Goal: Communication & Community: Answer question/provide support

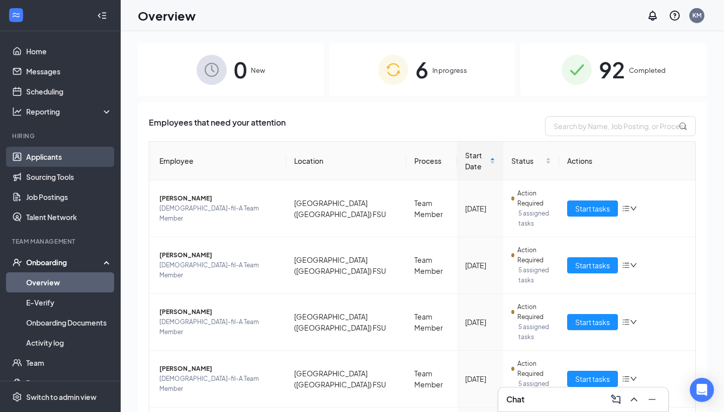
click at [69, 158] on link "Applicants" at bounding box center [69, 157] width 86 height 20
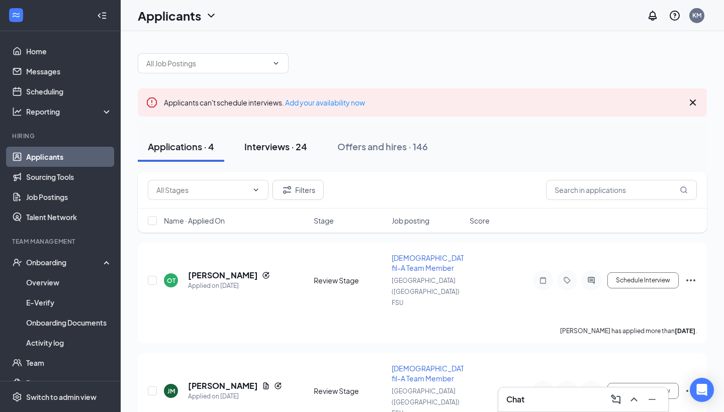
click at [295, 140] on div "Interviews · 24" at bounding box center [275, 146] width 63 height 13
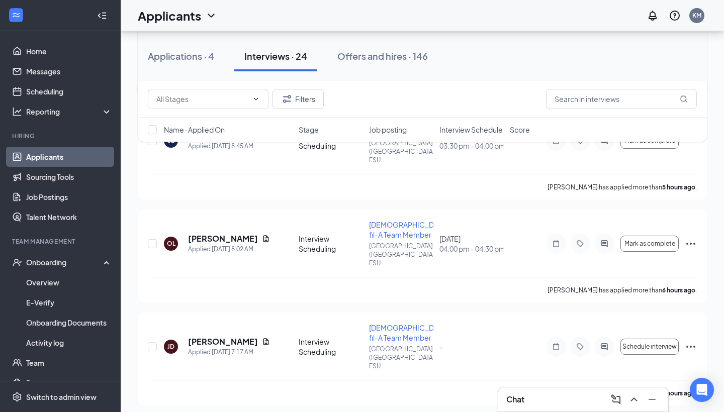
scroll to position [256, 0]
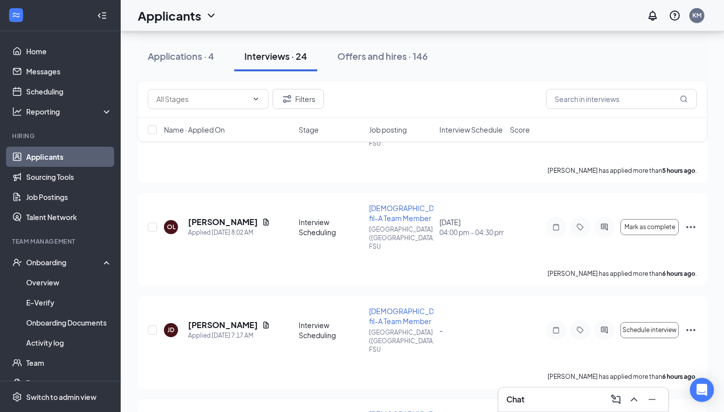
click at [472, 131] on span "Interview Schedule" at bounding box center [470, 130] width 63 height 10
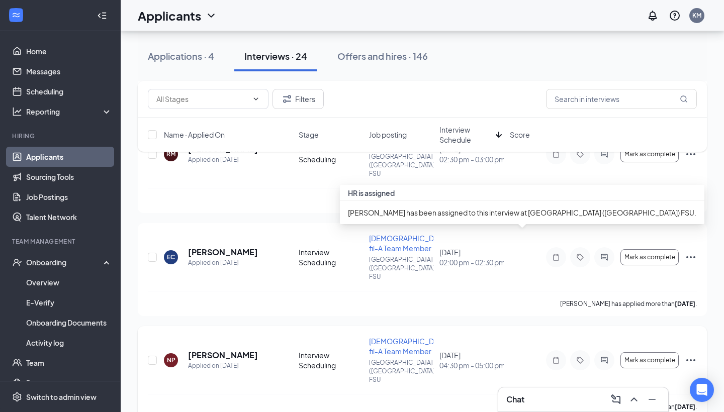
scroll to position [543, 0]
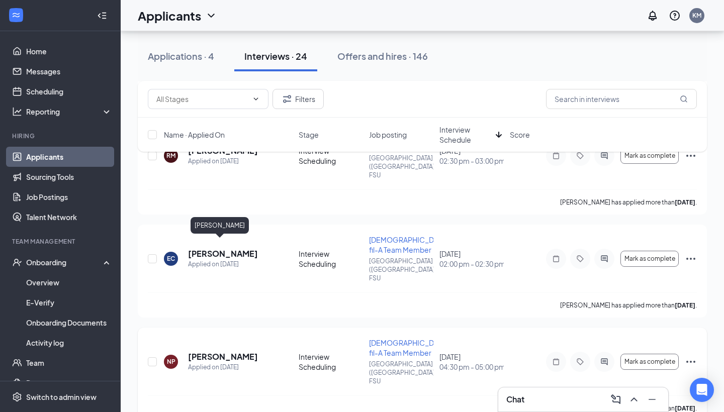
click at [224, 351] on h5 "[PERSON_NAME]" at bounding box center [223, 356] width 70 height 11
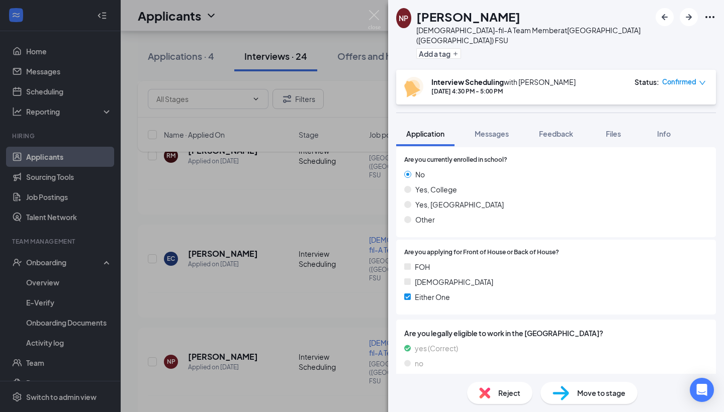
scroll to position [528, 0]
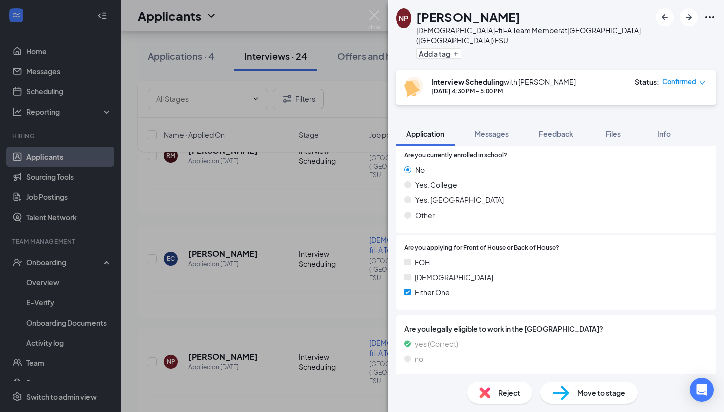
click at [289, 262] on div "NP [PERSON_NAME] [DEMOGRAPHIC_DATA]-fil-A Team Member at [GEOGRAPHIC_DATA] ([GE…" at bounding box center [362, 206] width 724 height 412
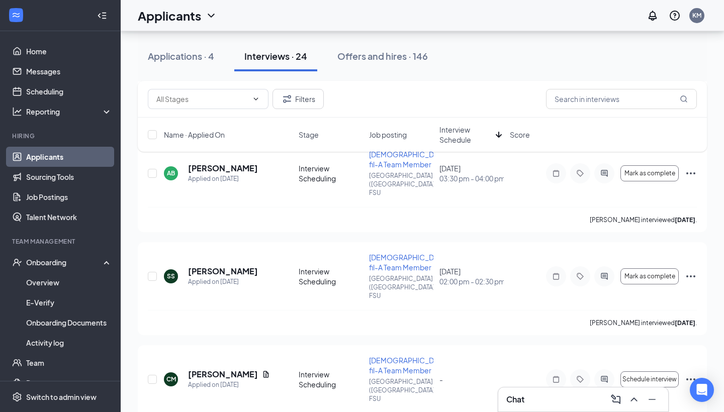
scroll to position [1351, 0]
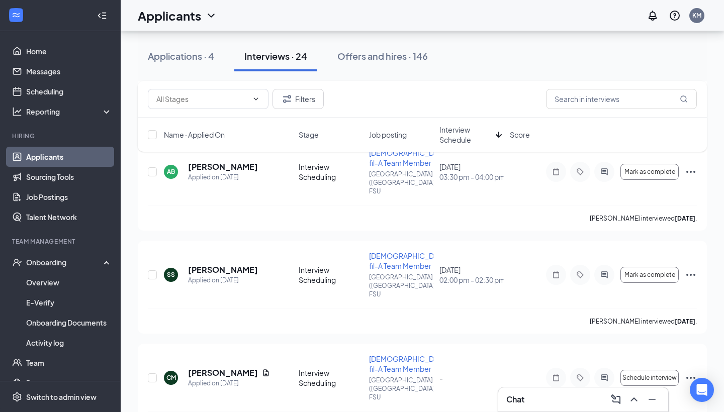
click at [465, 131] on span "Interview Schedule" at bounding box center [465, 135] width 52 height 20
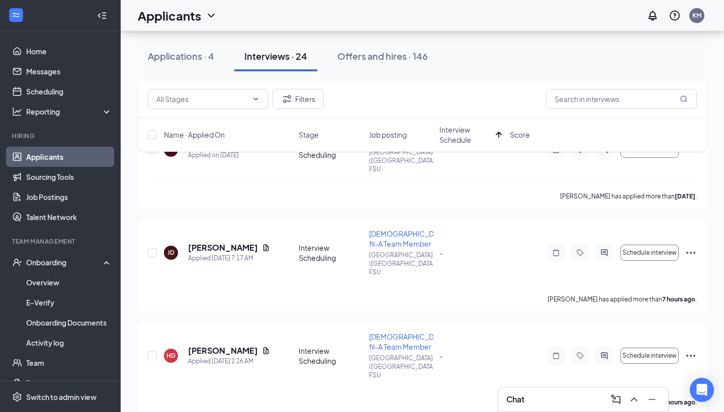
scroll to position [1692, 0]
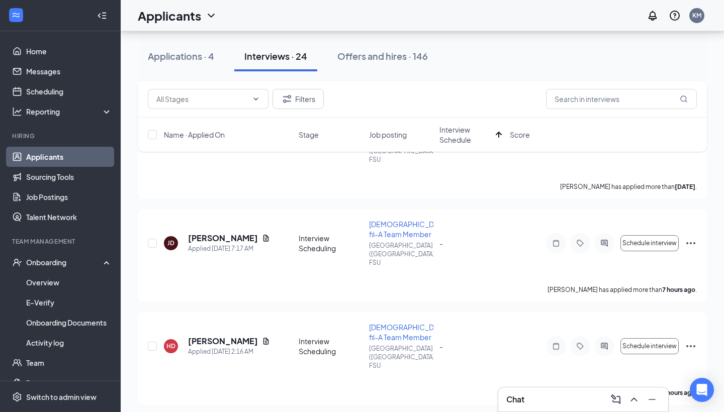
click at [445, 134] on span "Interview Schedule" at bounding box center [465, 135] width 52 height 20
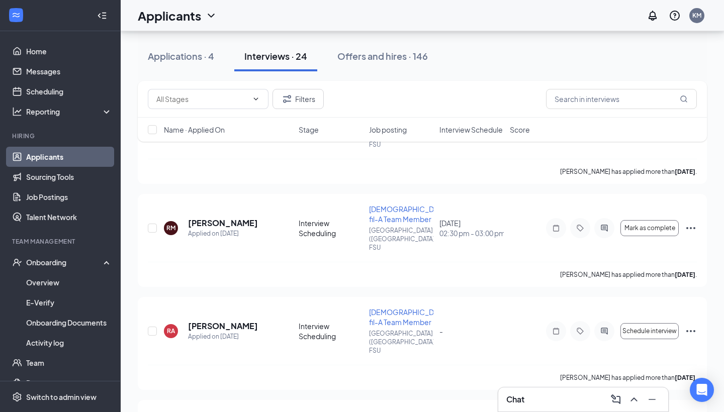
scroll to position [1088, 0]
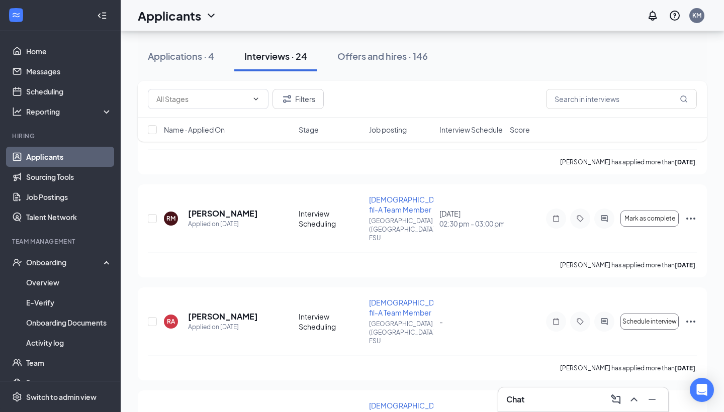
click at [472, 125] on span "Interview Schedule" at bounding box center [470, 130] width 63 height 10
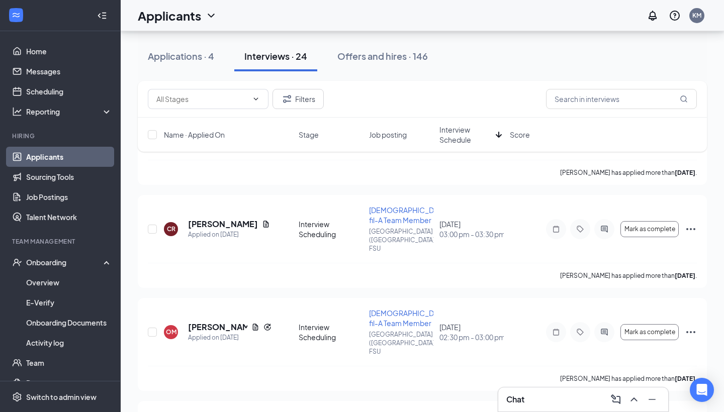
scroll to position [982, 0]
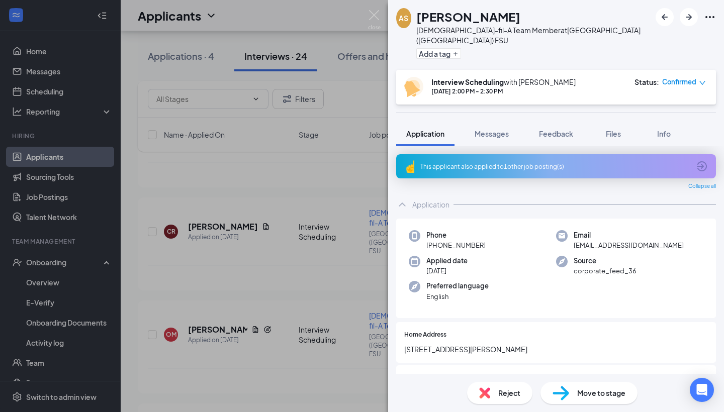
click at [251, 214] on div "AS Amanda Simpson Chick-fil-A Team Member at Cleveland (GA) FSU Add a tag Inter…" at bounding box center [362, 206] width 724 height 412
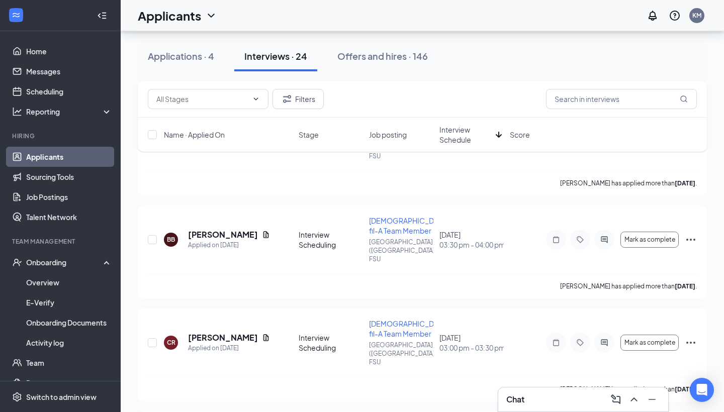
scroll to position [871, 0]
click at [221, 333] on h5 "[PERSON_NAME]" at bounding box center [223, 338] width 70 height 11
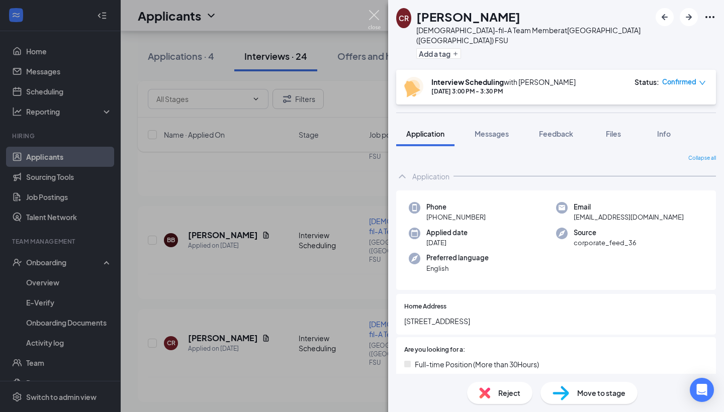
click at [378, 15] on img at bounding box center [374, 20] width 13 height 20
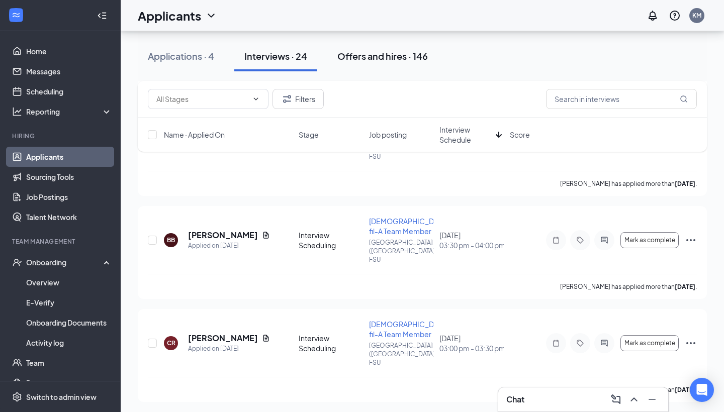
click at [407, 54] on div "Offers and hires · 146" at bounding box center [382, 56] width 90 height 13
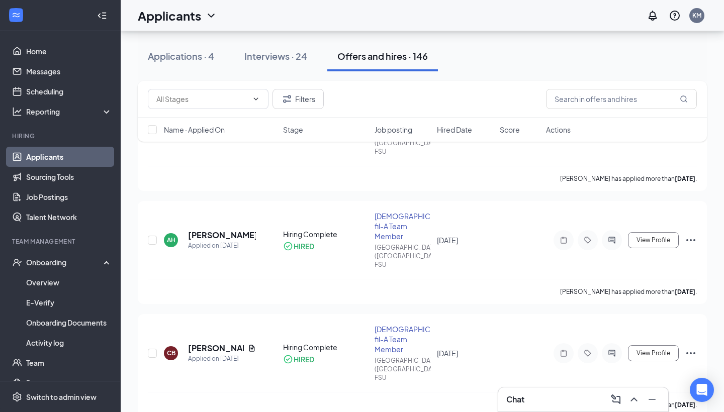
scroll to position [1064, 0]
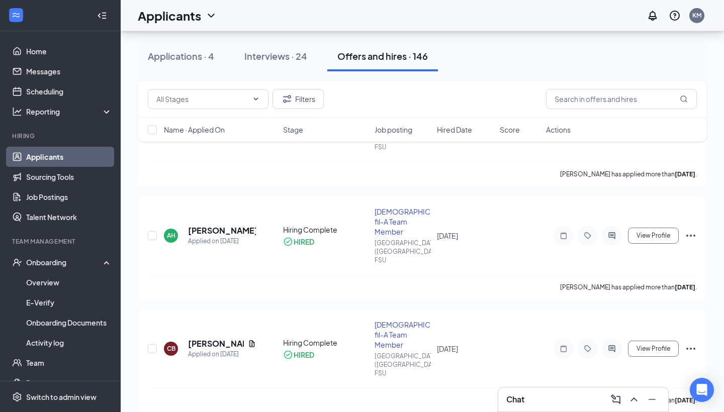
click at [225, 126] on span "Name · Applied On" at bounding box center [194, 130] width 61 height 10
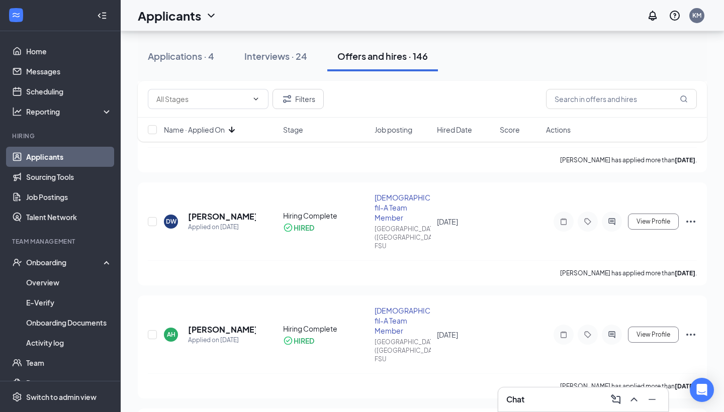
scroll to position [976, 0]
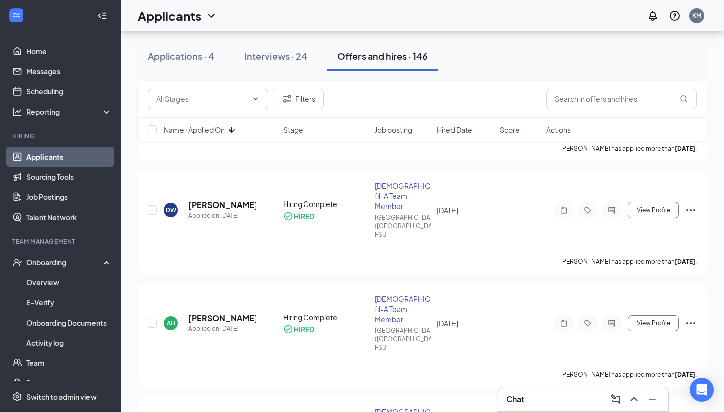
click at [239, 91] on span at bounding box center [208, 99] width 121 height 20
click at [203, 104] on input "text" at bounding box center [201, 98] width 91 height 11
click at [415, 99] on div "Hiring Complete (145) Review Stage (1) Filters" at bounding box center [422, 99] width 549 height 20
click at [569, 105] on input "text" at bounding box center [621, 99] width 151 height 20
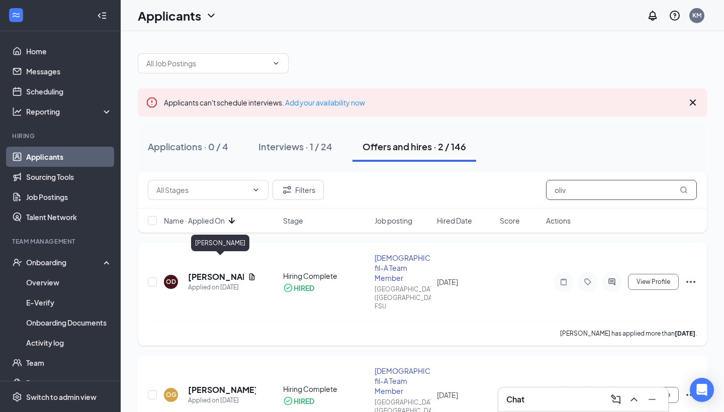
type input "oliv"
click at [215, 271] on h5 "Olivia Dimick" at bounding box center [216, 276] width 56 height 11
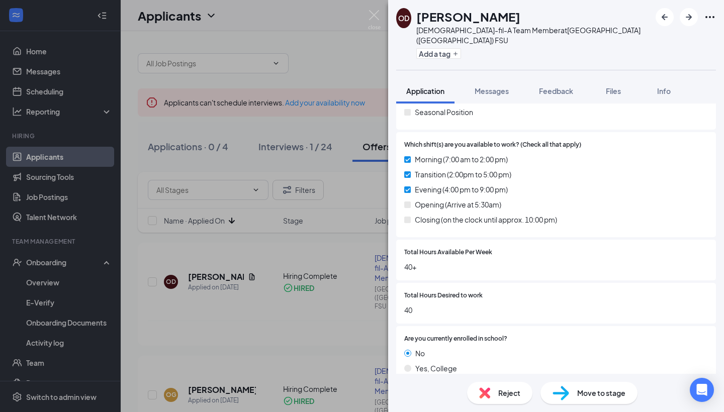
scroll to position [256, 0]
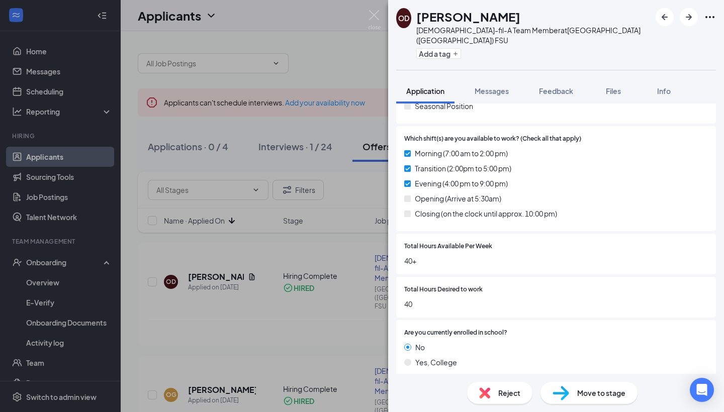
click at [37, 333] on div "OD Olivia Dimick Chick-fil-A Team Member at Cleveland (GA) FSU Add a tag Applic…" at bounding box center [362, 206] width 724 height 412
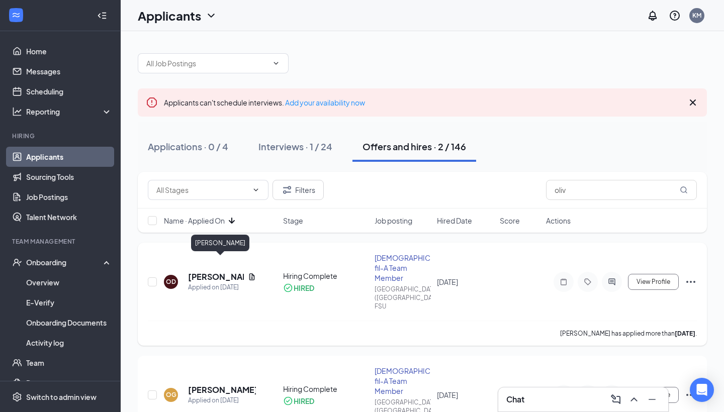
click at [224, 271] on h5 "Olivia Dimick" at bounding box center [216, 276] width 56 height 11
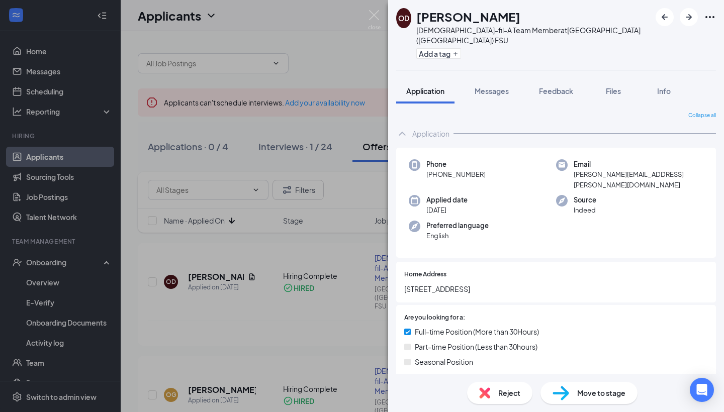
click at [66, 265] on div "OD Olivia Dimick Chick-fil-A Team Member at Cleveland (GA) FSU Add a tag Applic…" at bounding box center [362, 206] width 724 height 412
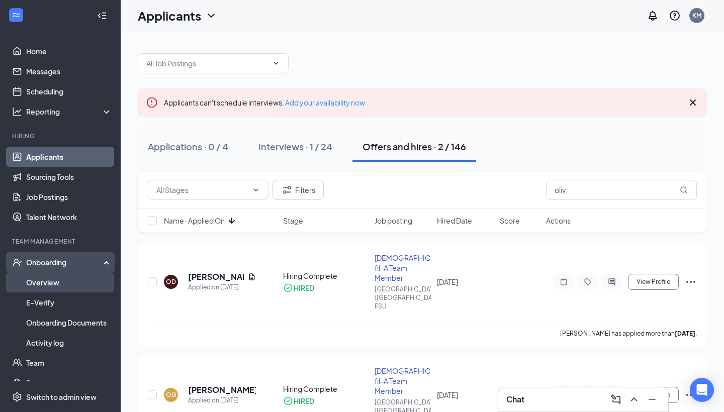
click at [61, 283] on link "Overview" at bounding box center [69, 282] width 86 height 20
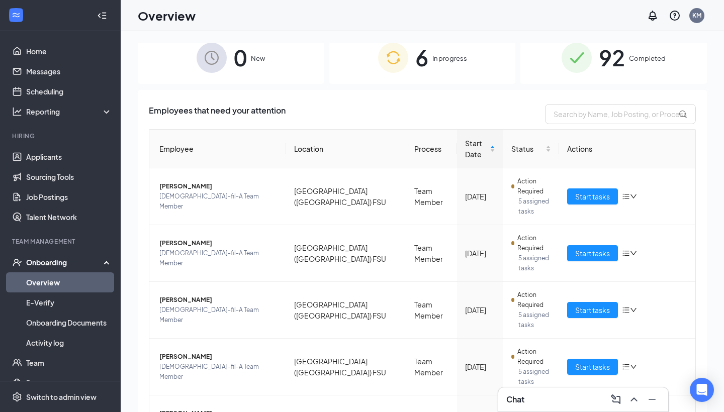
scroll to position [4, 0]
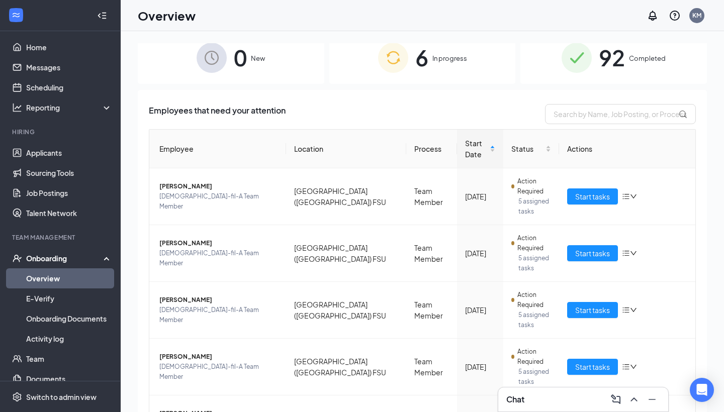
click at [84, 281] on link "Overview" at bounding box center [69, 278] width 86 height 20
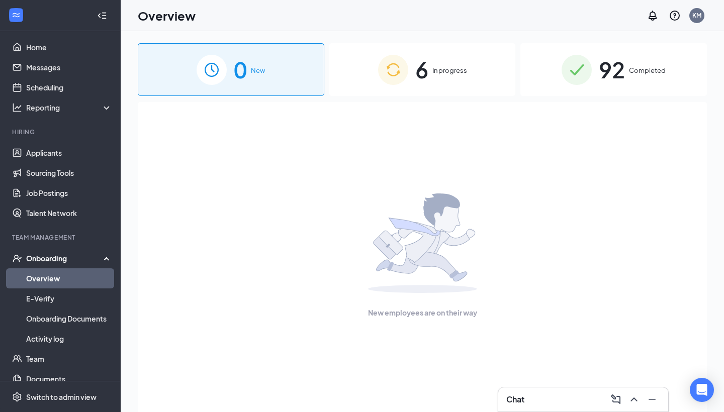
click at [457, 60] on div "6 In progress" at bounding box center [422, 69] width 186 height 53
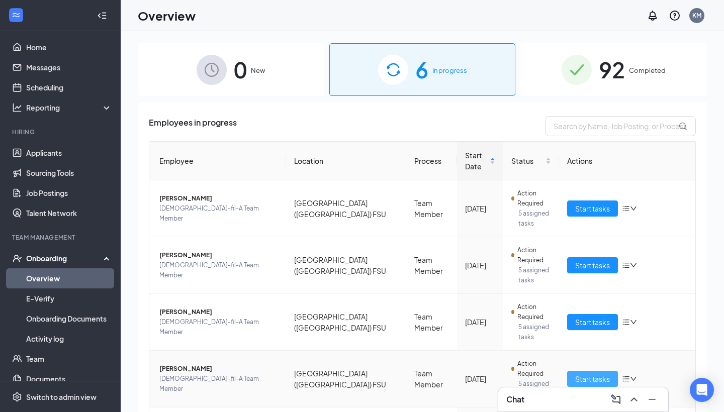
click at [589, 373] on span "Start tasks" at bounding box center [592, 378] width 35 height 11
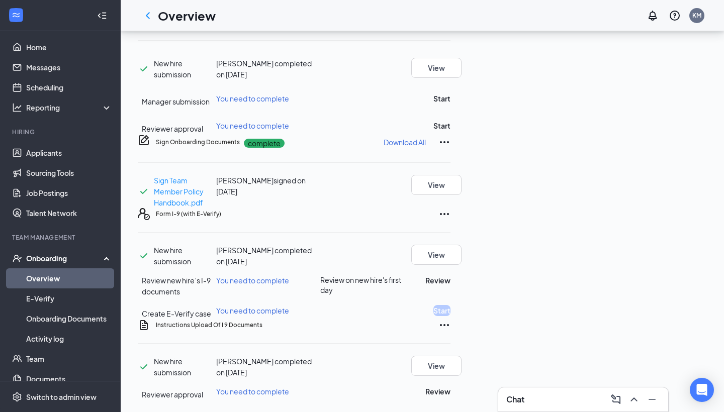
scroll to position [93, 0]
click at [450, 275] on button "Review" at bounding box center [437, 280] width 25 height 11
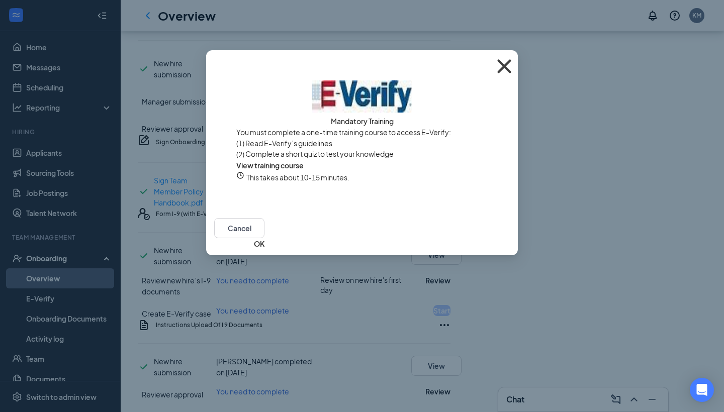
click at [503, 72] on icon "Cross" at bounding box center [503, 66] width 27 height 27
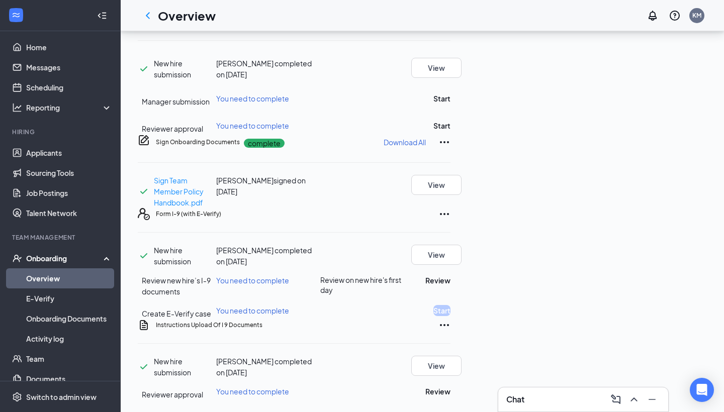
scroll to position [563, 0]
click at [450, 275] on button "Review" at bounding box center [437, 280] width 25 height 11
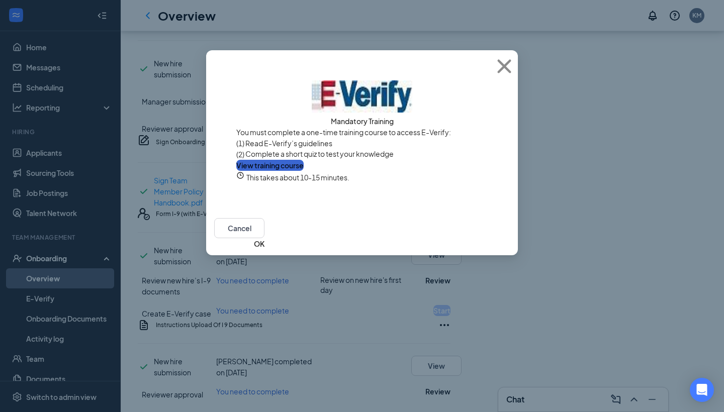
click at [304, 171] on button "View training course" at bounding box center [269, 165] width 67 height 11
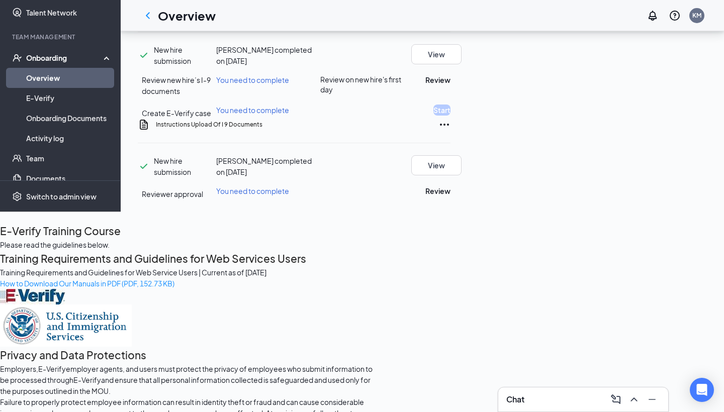
click at [382, 223] on div "E-Verify Training Course Please read the guidelines below." at bounding box center [191, 237] width 382 height 28
click at [9, 223] on icon "Cross" at bounding box center [6, 226] width 6 height 6
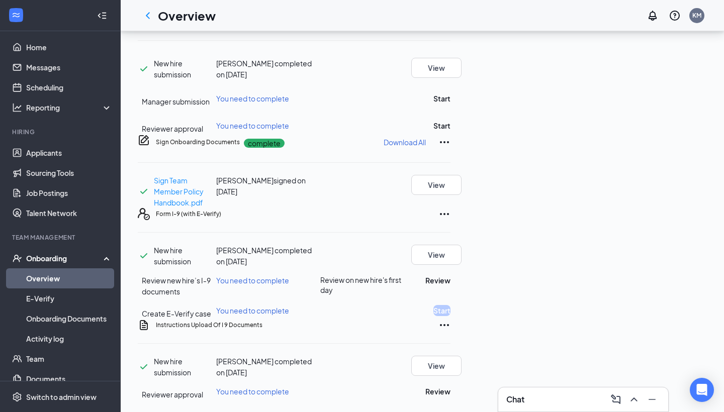
scroll to position [25, 0]
click at [450, 148] on icon "Ellipses" at bounding box center [444, 142] width 12 height 12
click at [450, 150] on div "Sign Onboarding Documents complete Download All" at bounding box center [303, 142] width 294 height 16
click at [450, 275] on button "Review" at bounding box center [437, 280] width 25 height 11
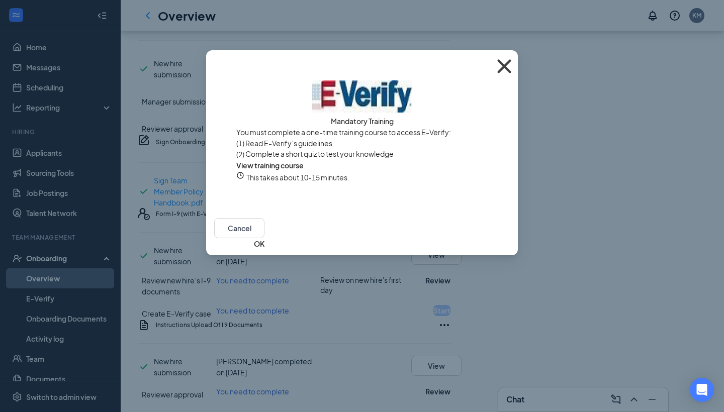
click at [504, 61] on icon "Cross" at bounding box center [503, 66] width 27 height 27
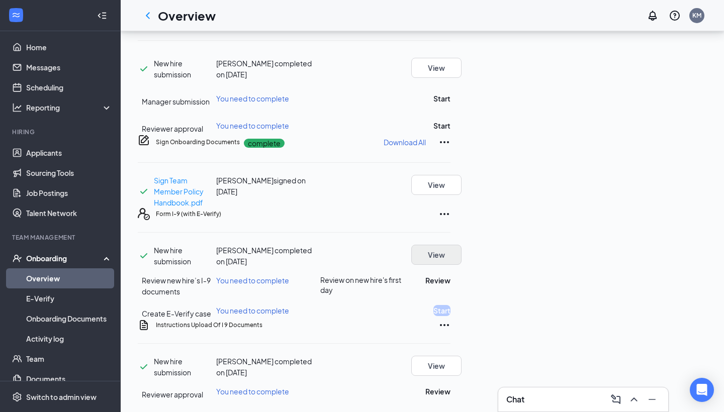
click at [461, 245] on button "View" at bounding box center [436, 255] width 50 height 20
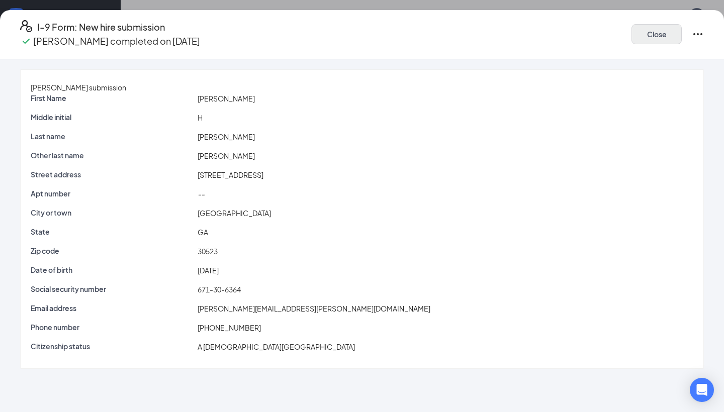
click at [631, 31] on button "Close" at bounding box center [656, 34] width 50 height 20
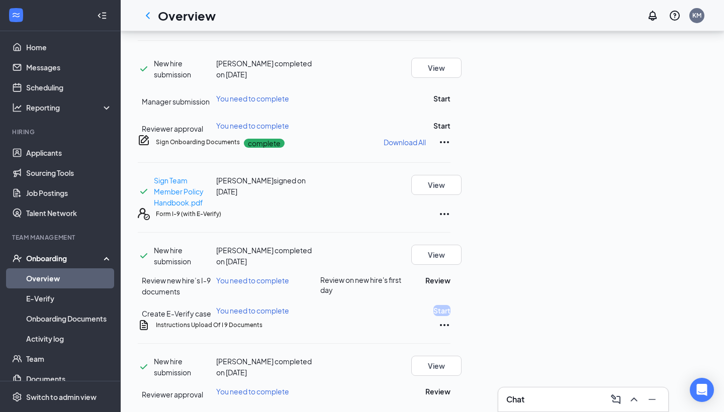
scroll to position [426, 0]
click at [289, 276] on span "You need to complete" at bounding box center [252, 280] width 73 height 9
click at [49, 150] on link "Applicants" at bounding box center [69, 153] width 86 height 20
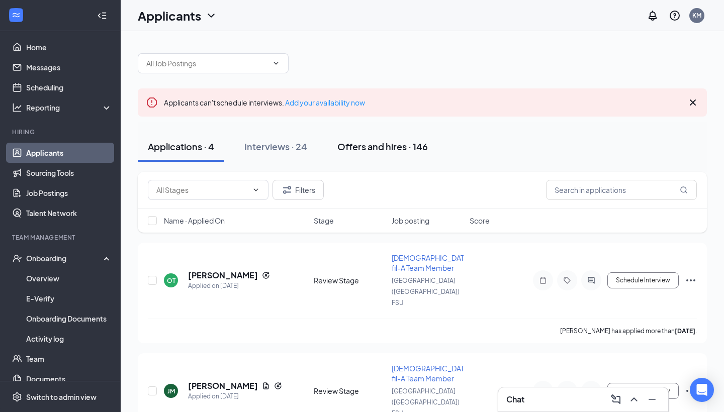
click at [367, 151] on div "Offers and hires · 146" at bounding box center [382, 146] width 90 height 13
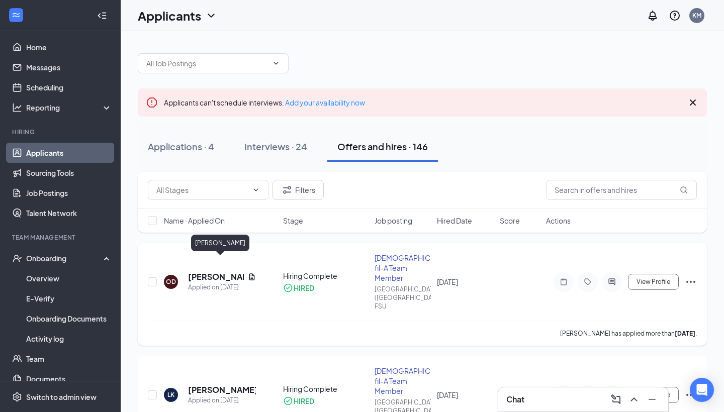
click at [229, 271] on h5 "Olivia Dimick" at bounding box center [216, 276] width 56 height 11
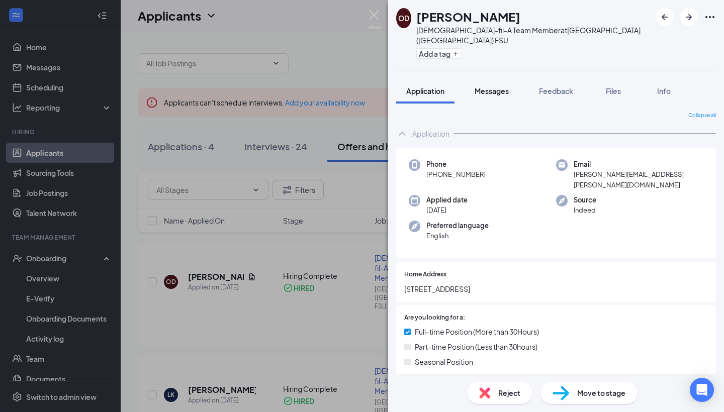
click at [495, 86] on span "Messages" at bounding box center [491, 90] width 34 height 9
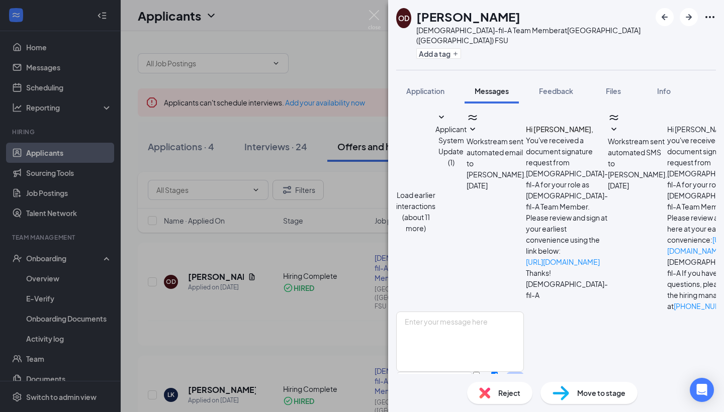
scroll to position [110, 0]
click at [717, 16] on div "OD Olivia Dimick Chick-fil-A Team Member at Cleveland (GA) FSU Add a tag" at bounding box center [556, 35] width 336 height 70
click at [710, 16] on icon "Ellipses" at bounding box center [710, 17] width 12 height 12
click at [526, 179] on span "Workstream sent automated email to Olivia Dimick." at bounding box center [495, 158] width 59 height 42
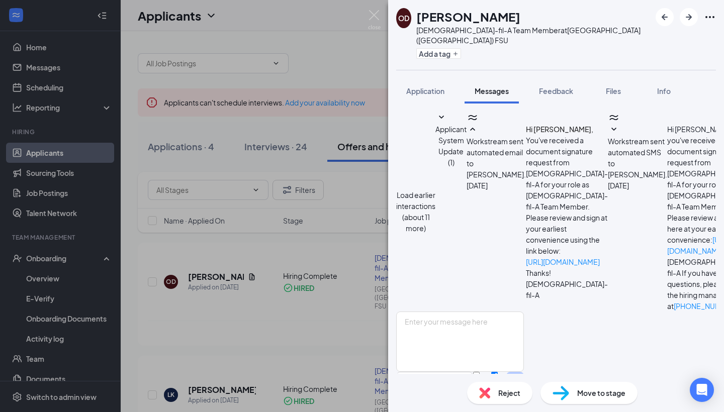
click at [526, 179] on span "Workstream sent automated email to Olivia Dimick." at bounding box center [495, 158] width 59 height 42
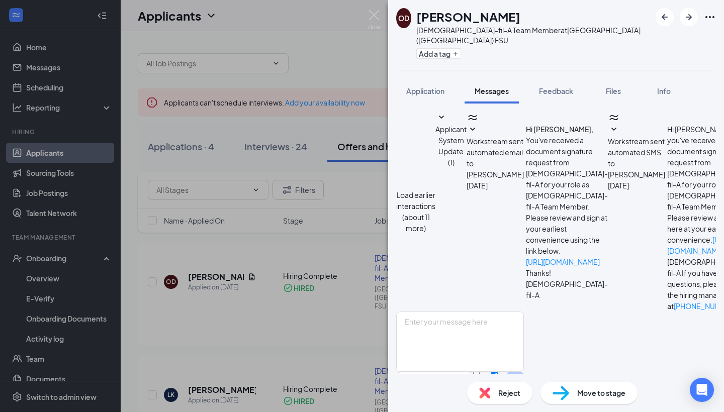
scroll to position [69, 0]
click at [608, 169] on span "Workstream sent automated SMS to Olivia Dimick." at bounding box center [637, 158] width 59 height 42
click at [608, 179] on span "Workstream sent automated SMS to Olivia Dimick." at bounding box center [637, 158] width 59 height 42
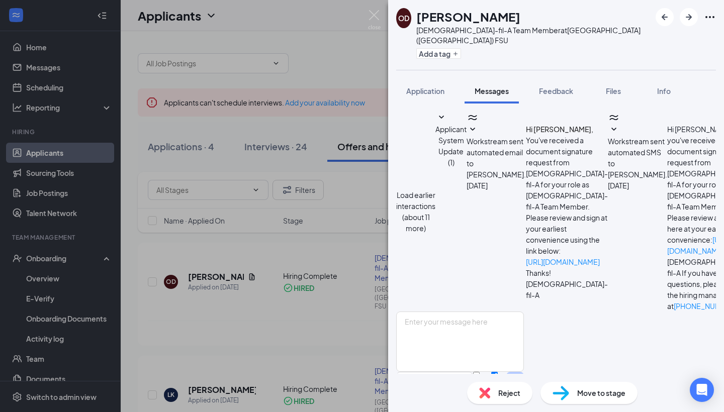
click at [435, 189] on button "Load earlier interactions (about 11 more)" at bounding box center [415, 211] width 39 height 44
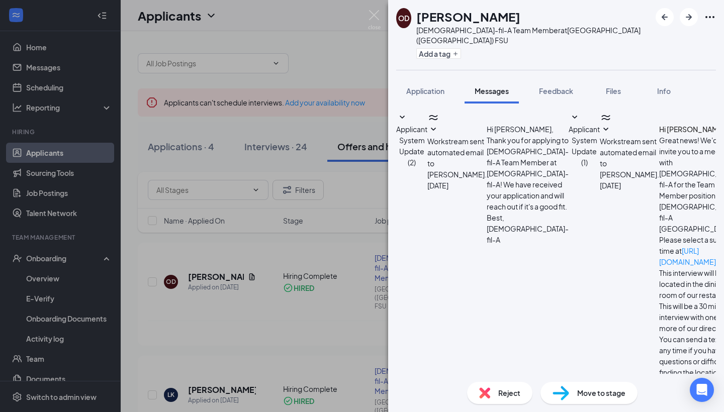
scroll to position [250, 0]
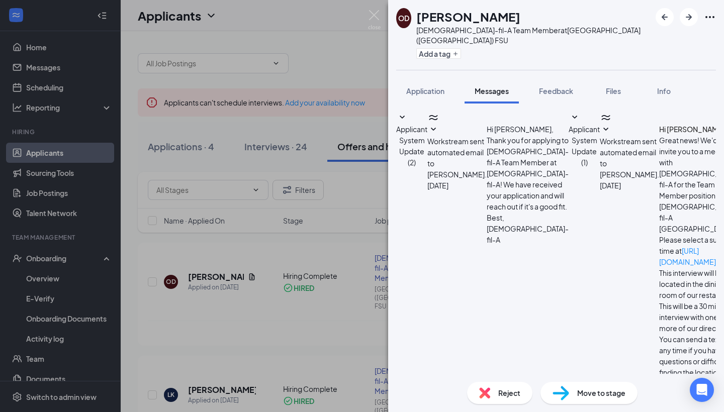
scroll to position [352, 0]
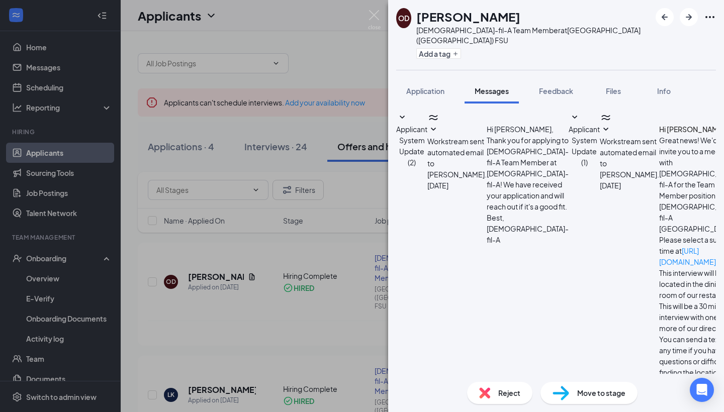
click at [559, 395] on img at bounding box center [560, 393] width 17 height 15
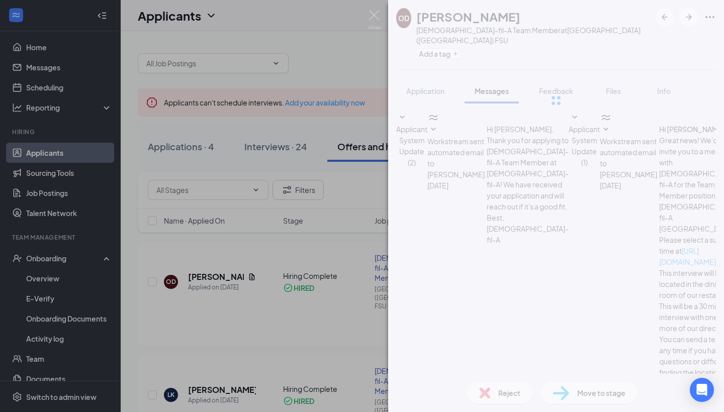
type input "Hiring Complete (current stage)"
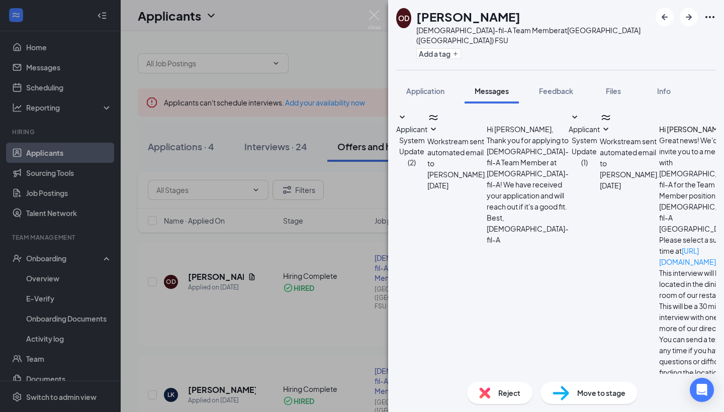
click at [42, 276] on div "OD Olivia Dimick Chick-fil-A Team Member at Cleveland (GA) FSU Add a tag Applic…" at bounding box center [362, 206] width 724 height 412
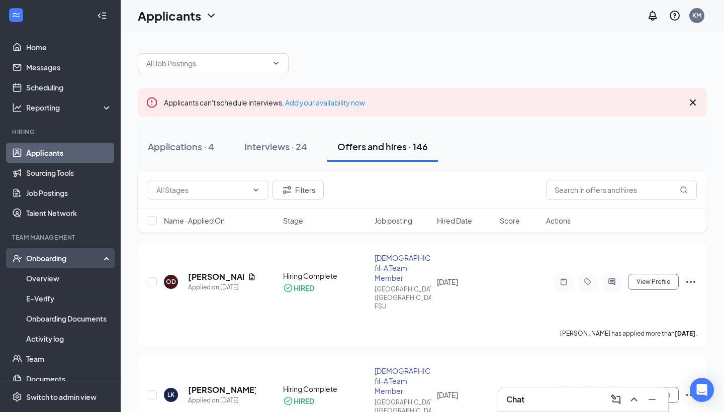
click at [56, 259] on div "Onboarding" at bounding box center [64, 258] width 77 height 10
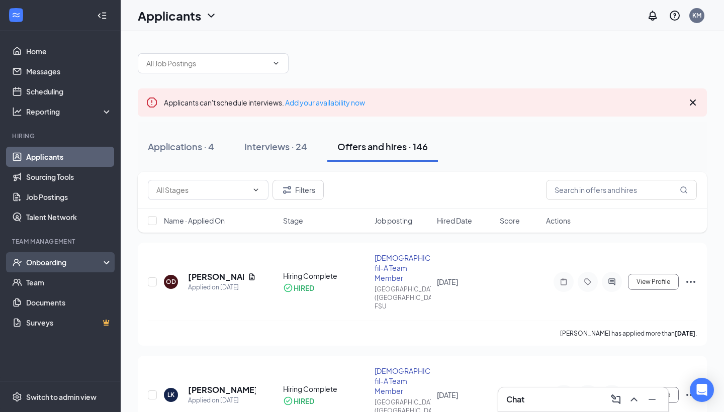
click at [102, 259] on div "Onboarding" at bounding box center [64, 262] width 77 height 10
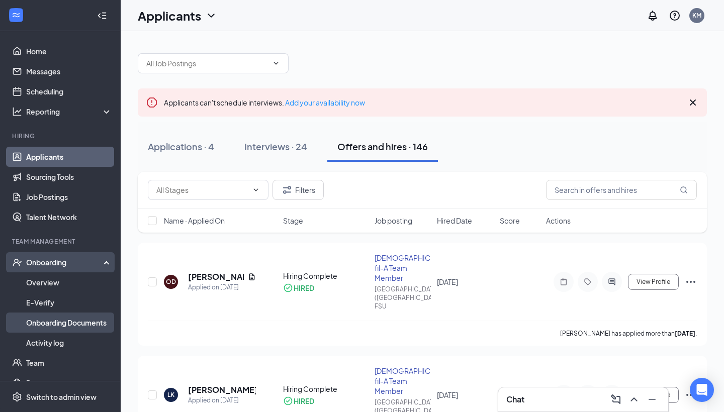
click at [60, 319] on link "Onboarding Documents" at bounding box center [69, 323] width 86 height 20
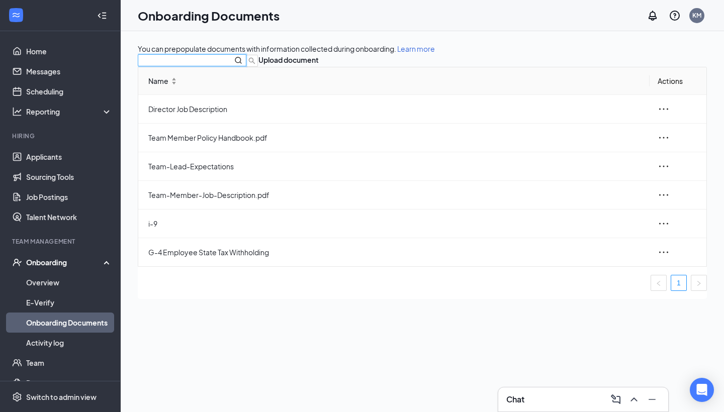
click at [220, 66] on input "text" at bounding box center [181, 60] width 78 height 11
click at [180, 229] on span "i-9" at bounding box center [394, 223] width 493 height 11
click at [319, 65] on button "Upload document" at bounding box center [288, 59] width 60 height 11
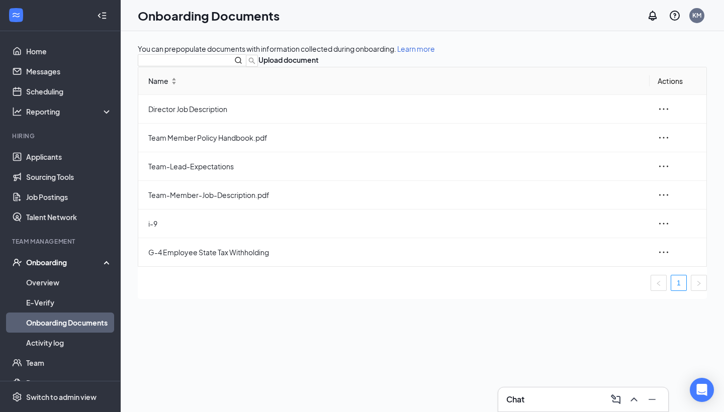
drag, startPoint x: 359, startPoint y: 257, endPoint x: 353, endPoint y: 255, distance: 7.0
click at [208, 238] on td "i-9" at bounding box center [393, 224] width 511 height 29
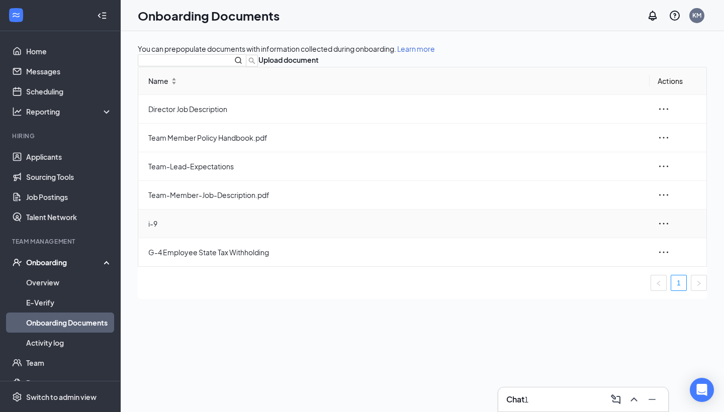
click at [208, 238] on td "i-9" at bounding box center [393, 224] width 511 height 29
click at [173, 238] on td "i-9" at bounding box center [393, 224] width 511 height 29
click at [187, 229] on span "i-9" at bounding box center [394, 223] width 493 height 11
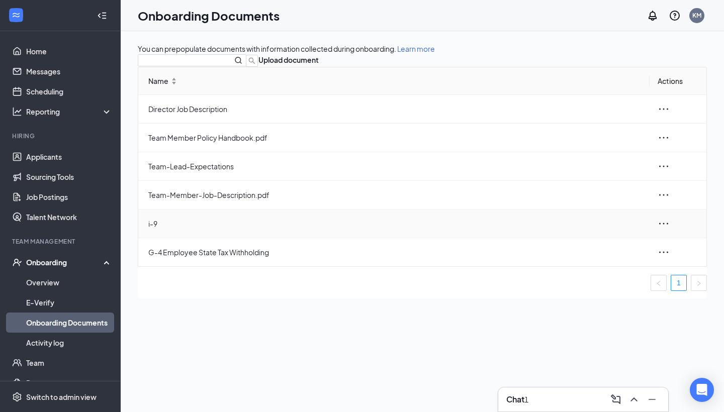
click at [187, 229] on span "i-9" at bounding box center [394, 223] width 493 height 11
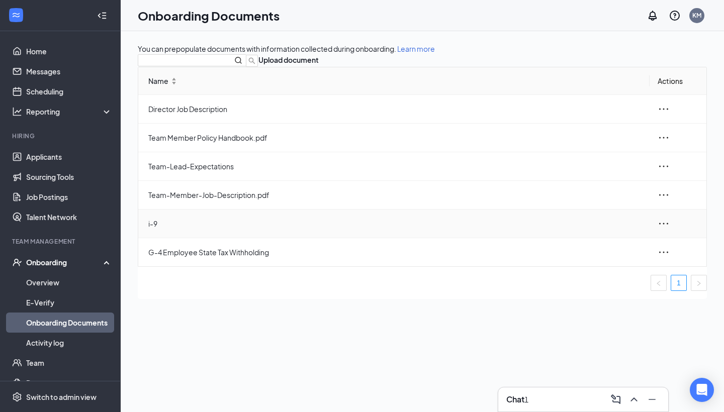
click at [658, 230] on icon "ellipsis" at bounding box center [663, 224] width 12 height 12
click at [319, 65] on button "Upload document" at bounding box center [288, 59] width 60 height 11
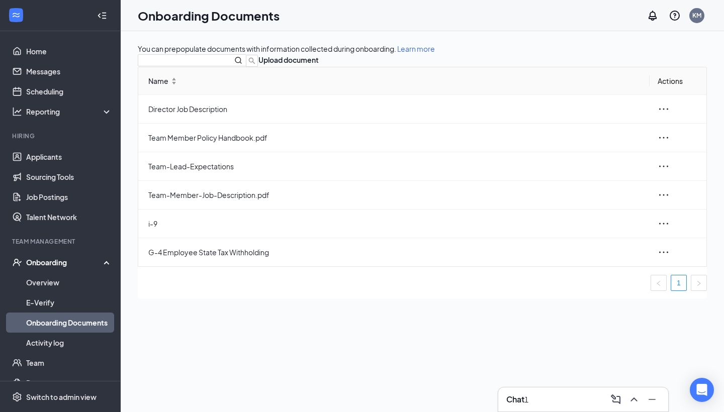
checkbox input "true"
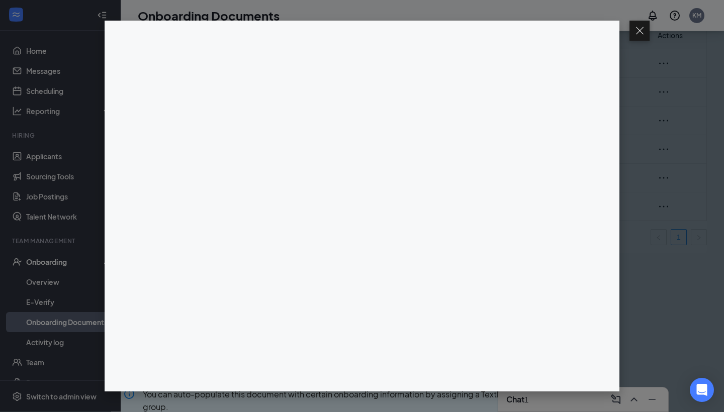
scroll to position [45, 0]
click at [642, 27] on button at bounding box center [639, 31] width 20 height 20
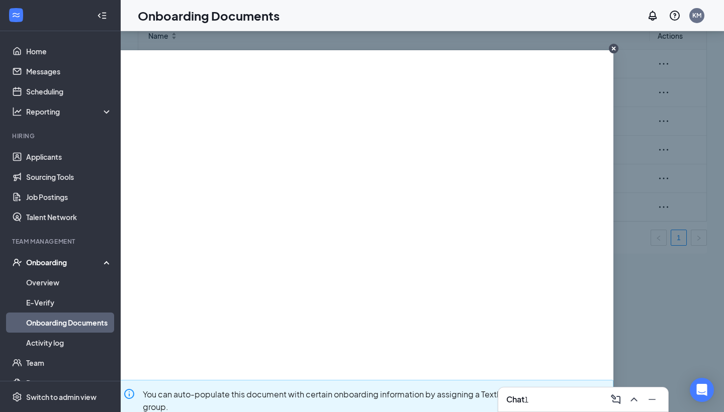
click at [616, 47] on circle "CloseIconInverted" at bounding box center [614, 49] width 10 height 10
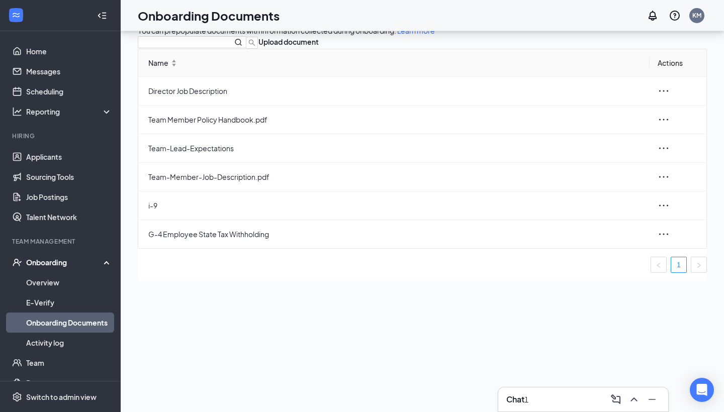
scroll to position [0, 0]
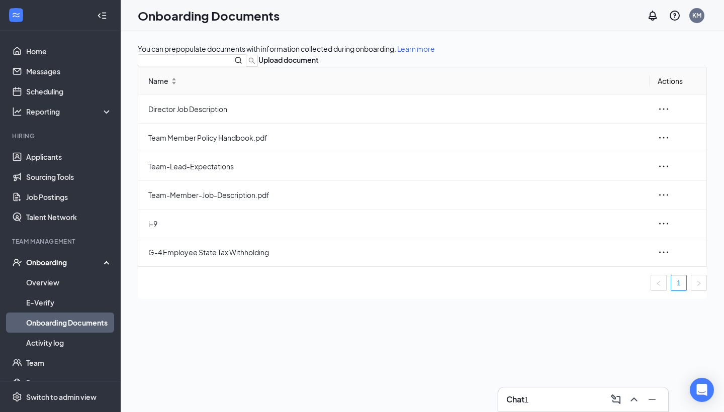
click at [665, 1] on div "Onboarding Documents KM" at bounding box center [422, 15] width 603 height 31
click at [63, 159] on link "Applicants" at bounding box center [69, 157] width 86 height 20
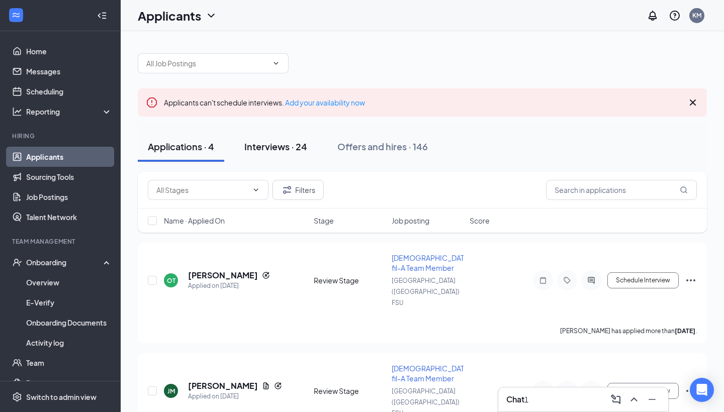
click at [277, 142] on div "Interviews · 24" at bounding box center [275, 146] width 63 height 13
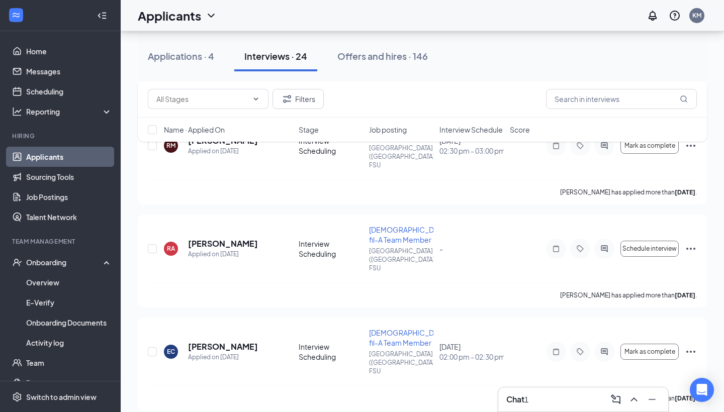
scroll to position [1156, 0]
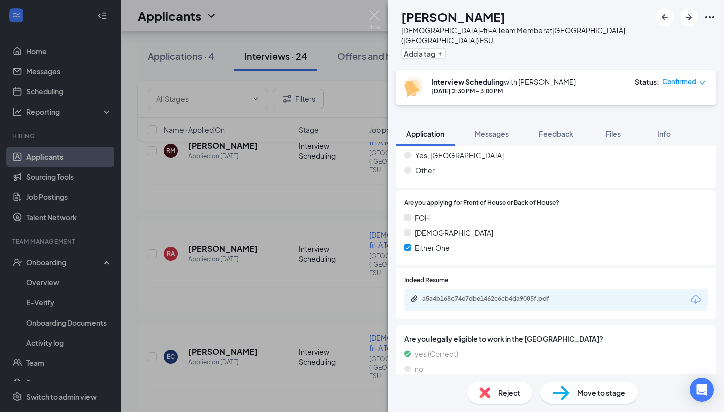
scroll to position [600, 0]
click at [505, 295] on div "a5a4b168c74e7dbe1462c6cb4da9085f.pdf" at bounding box center [492, 299] width 141 height 8
click at [460, 295] on div "a5a4b168c74e7dbe1462c6cb4da9085f.pdf" at bounding box center [492, 299] width 141 height 8
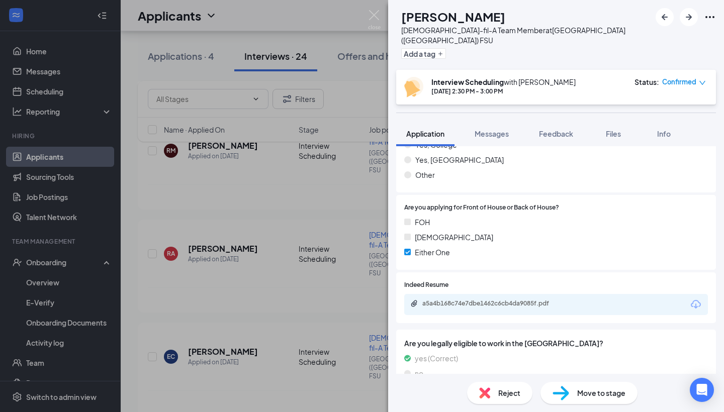
click at [292, 212] on div "OM owen mallory Chick-fil-A Team Member at Cleveland (GA) FSU Add a tag Intervi…" at bounding box center [362, 206] width 724 height 412
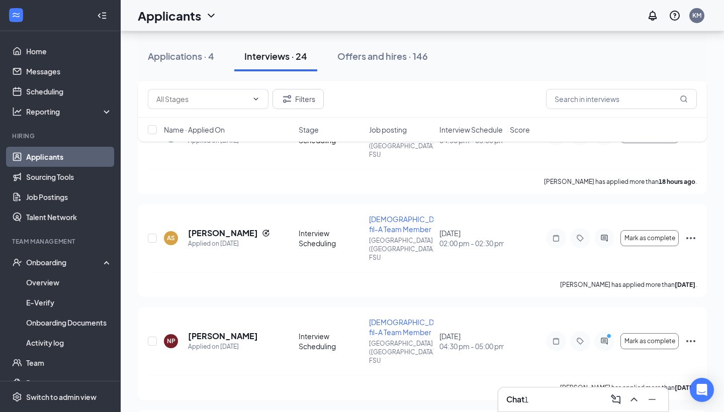
scroll to position [645, 0]
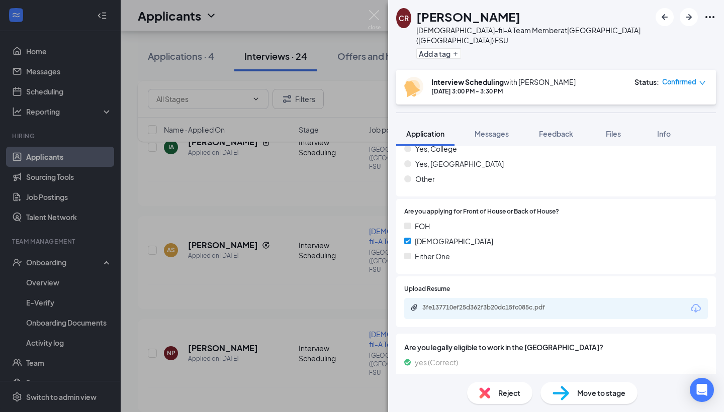
scroll to position [565, 0]
click at [496, 303] on div "3fe137710ef25d362f3b20dc15fc085c.pdf" at bounding box center [492, 307] width 141 height 8
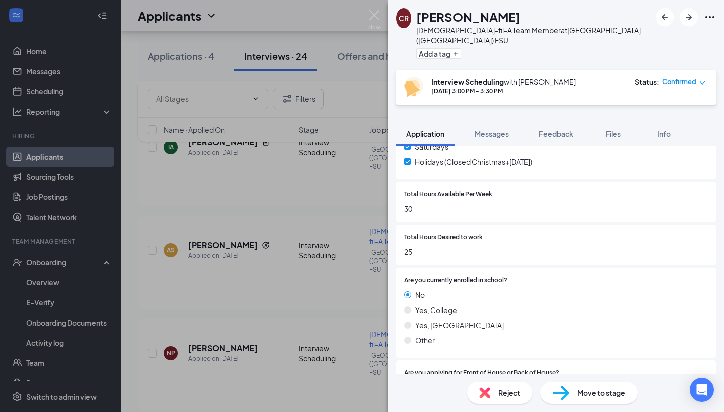
scroll to position [412, 0]
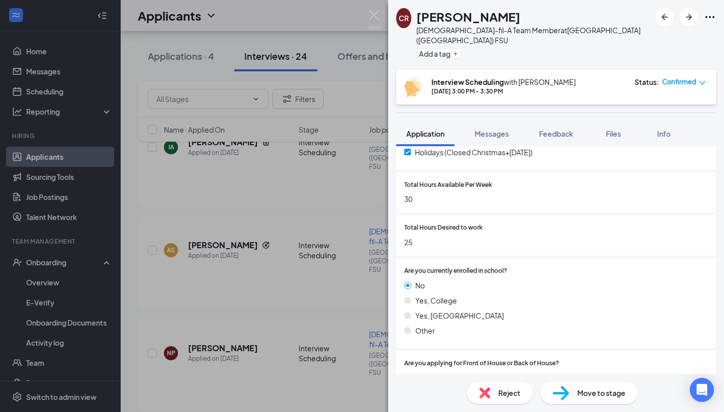
click at [246, 247] on div "CR Chandler Ricks Chick-fil-A Team Member at Cleveland (GA) FSU Add a tag Inter…" at bounding box center [362, 206] width 724 height 412
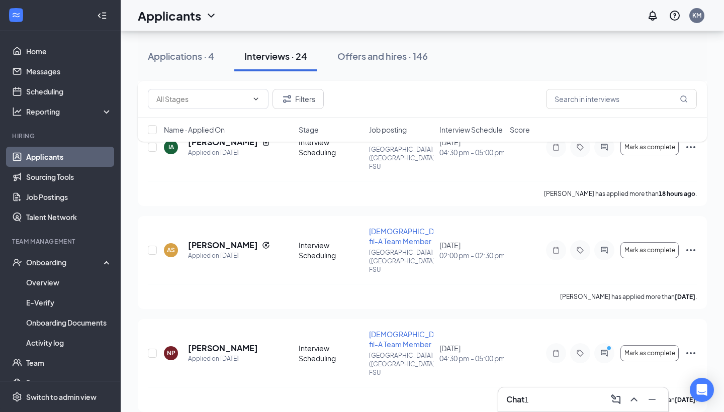
click at [544, 403] on div "Chat 1" at bounding box center [583, 399] width 154 height 16
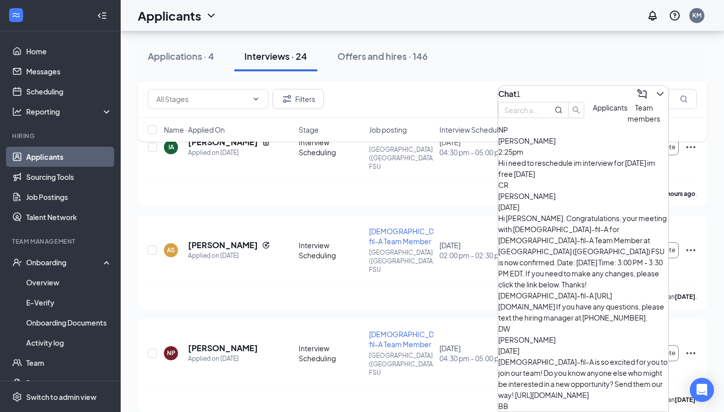
click at [562, 179] on div "Hi i need to reschedule im interview for [DATE] im free [DATE]" at bounding box center [583, 168] width 170 height 22
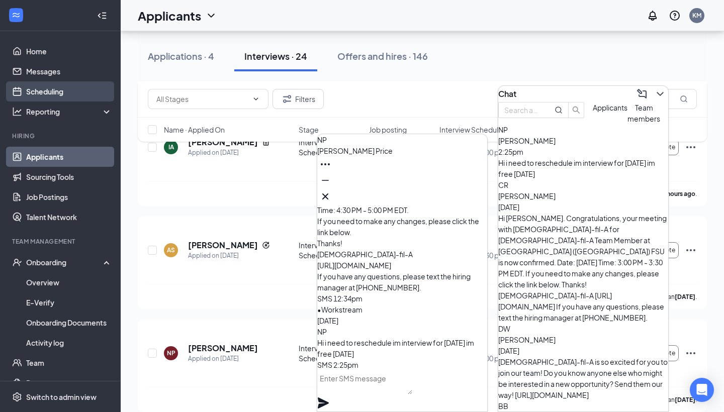
click at [41, 91] on link "Scheduling" at bounding box center [69, 91] width 86 height 20
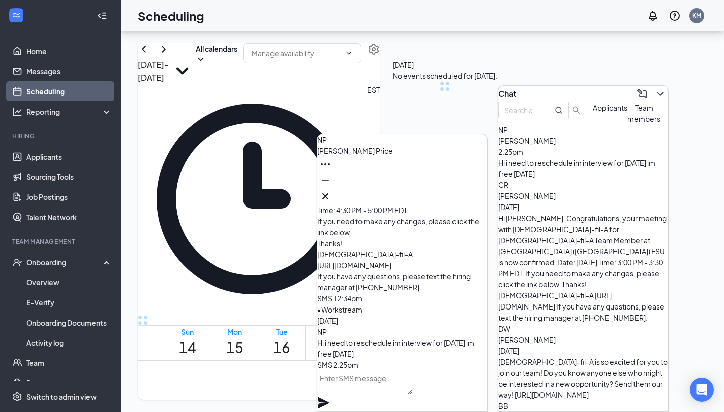
scroll to position [494, 0]
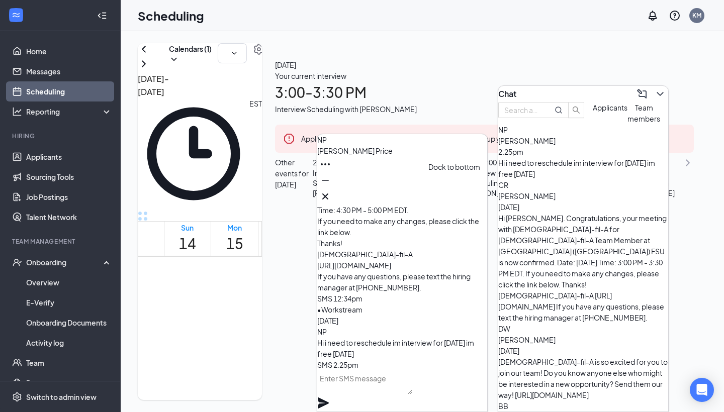
click at [331, 186] on icon "Minimize" at bounding box center [325, 180] width 12 height 12
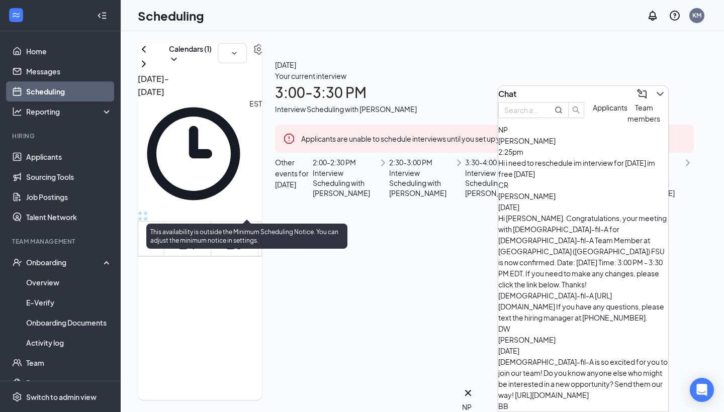
scroll to position [971, 0]
click at [296, 215] on div "1" at bounding box center [304, 220] width 17 height 10
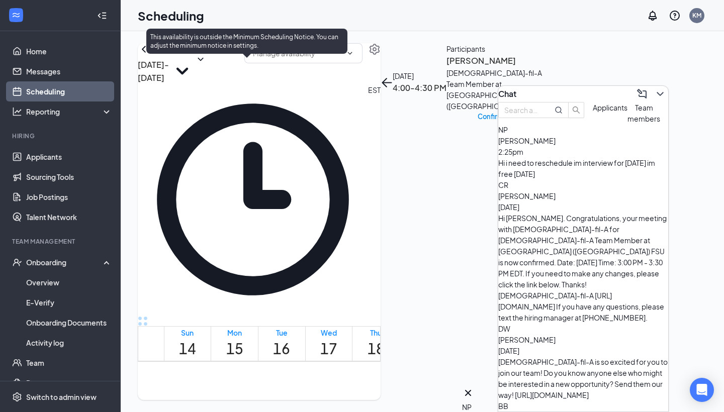
click at [314, 290] on span "4:30-5:00 PM" at bounding box center [322, 304] width 17 height 29
click at [296, 290] on span "4:00-4:30 PM" at bounding box center [304, 304] width 17 height 29
click at [279, 290] on span "3:30-4:00 PM" at bounding box center [287, 304] width 17 height 29
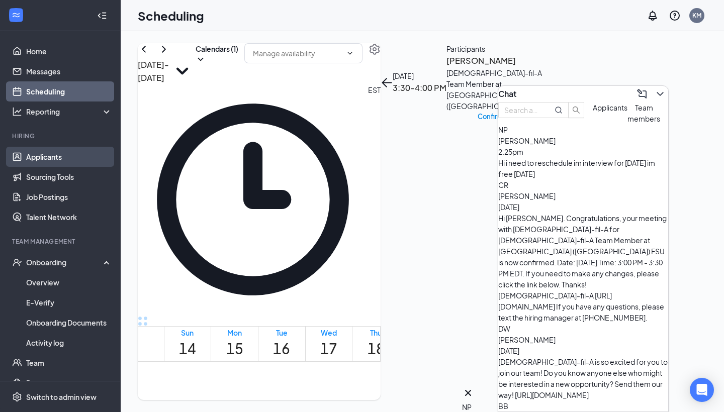
click at [68, 155] on link "Applicants" at bounding box center [69, 157] width 86 height 20
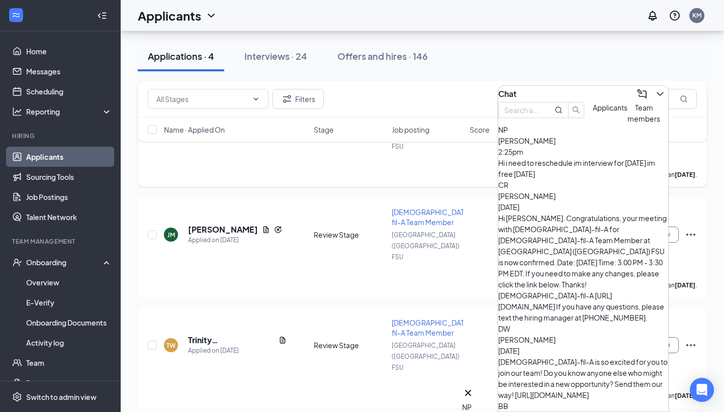
scroll to position [157, 0]
click at [654, 93] on icon "ChevronDown" at bounding box center [660, 94] width 12 height 12
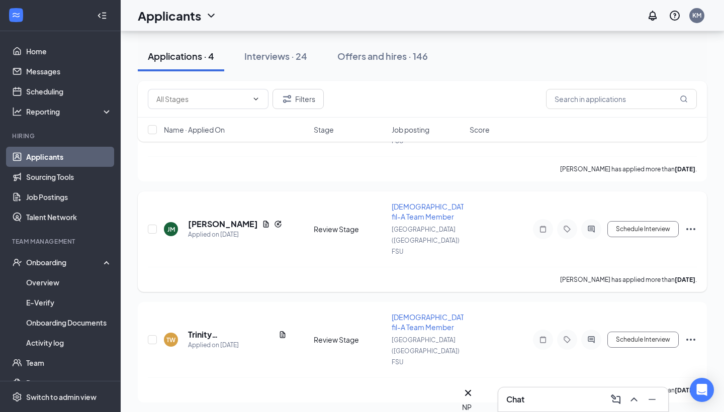
scroll to position [166, 0]
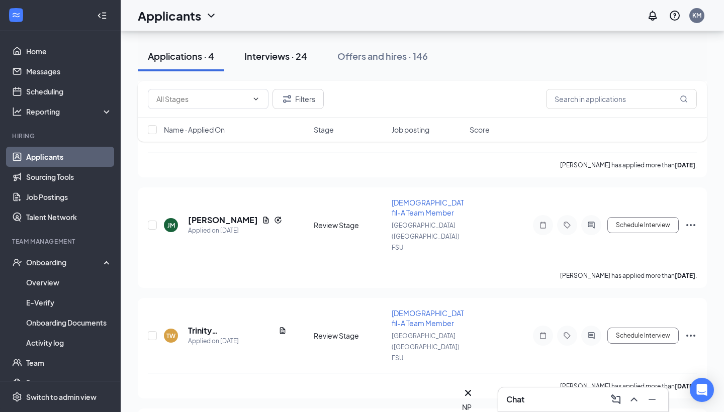
click at [292, 52] on div "Interviews · 24" at bounding box center [275, 56] width 63 height 13
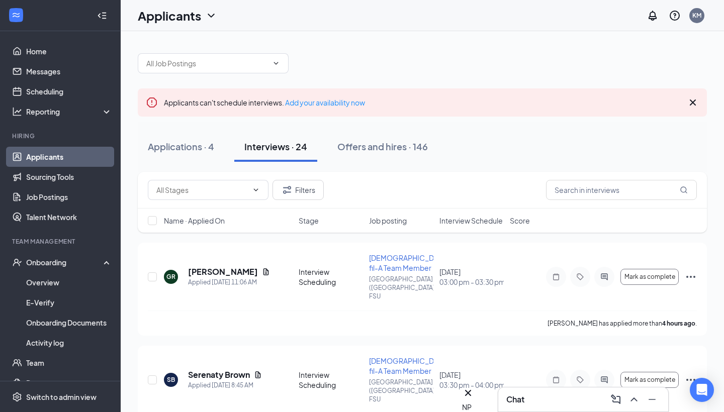
click at [488, 221] on span "Interview Schedule" at bounding box center [470, 221] width 63 height 10
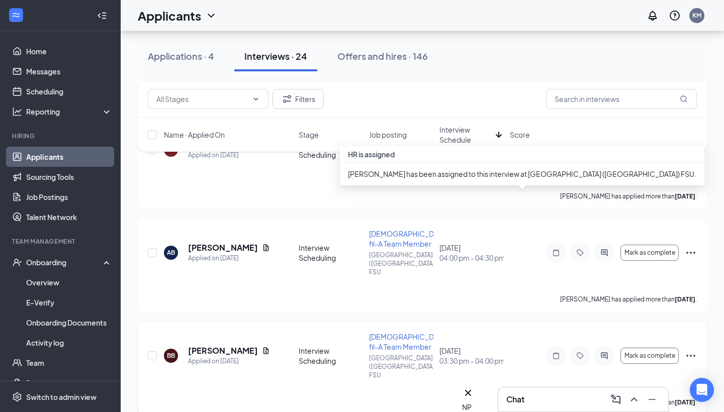
scroll to position [758, 0]
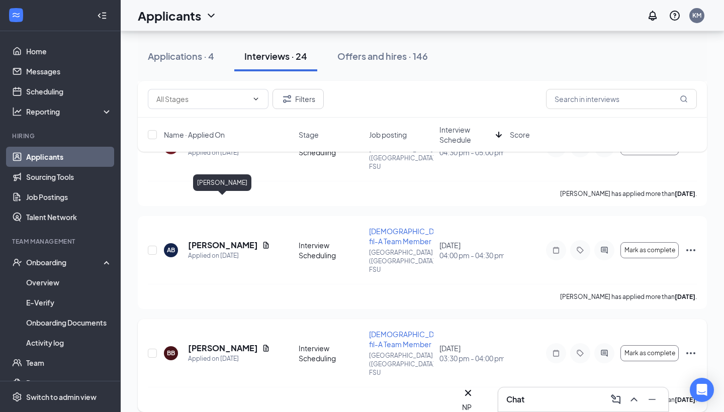
click at [215, 343] on h5 "[PERSON_NAME]" at bounding box center [223, 348] width 70 height 11
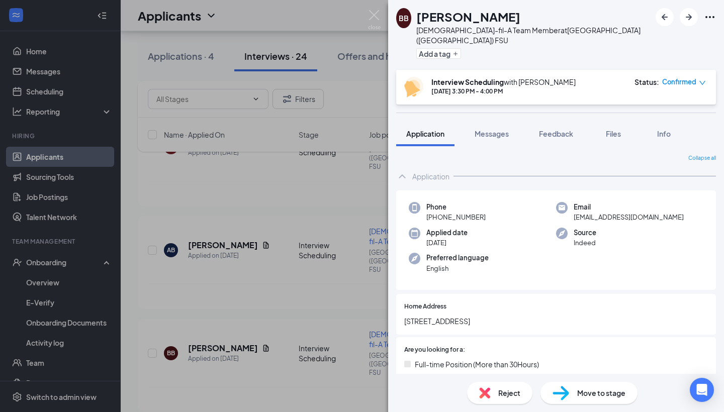
click at [262, 243] on div "BB Briley Burkhalter Chick-fil-A Team Member at Cleveland (GA) FSU Add a tag In…" at bounding box center [362, 206] width 724 height 412
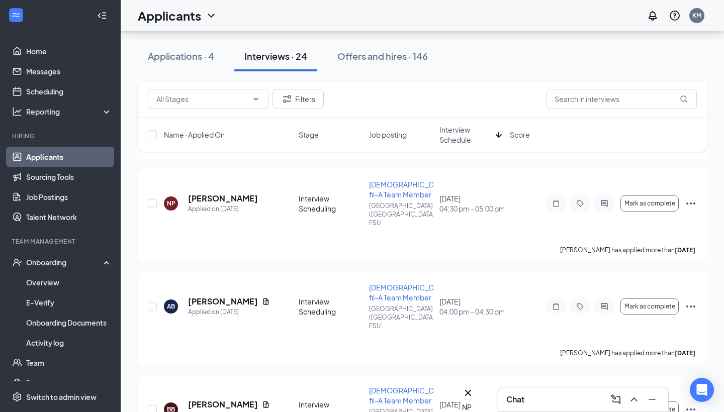
scroll to position [711, 0]
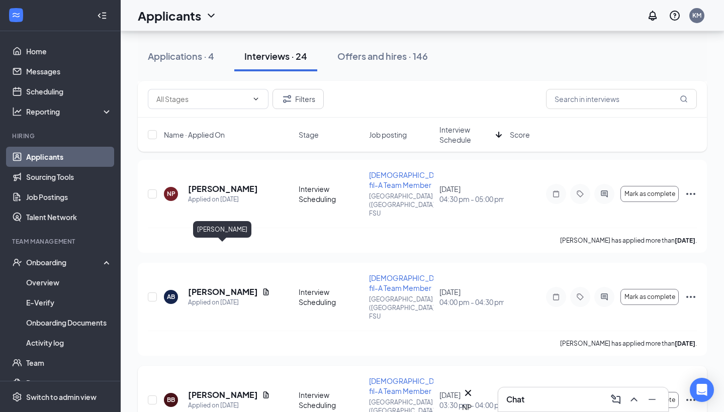
click at [236, 389] on h5 "[PERSON_NAME]" at bounding box center [223, 394] width 70 height 11
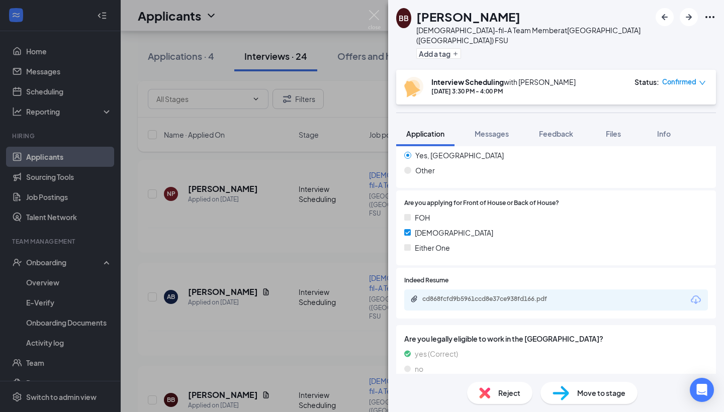
scroll to position [572, 0]
click at [499, 295] on div "cd868fcfd9b5961ccd8e37ce938fd166.pdf" at bounding box center [492, 299] width 141 height 8
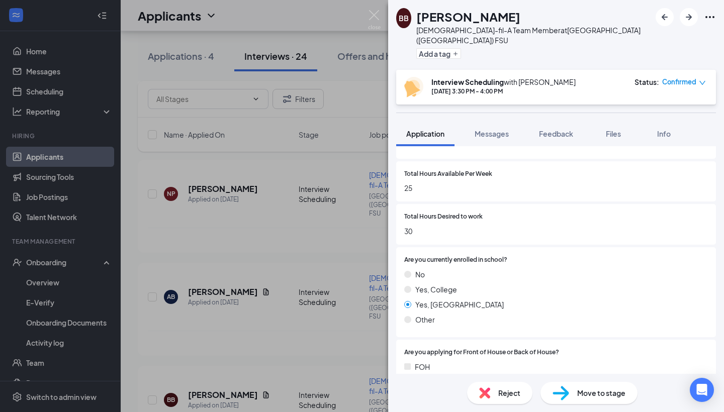
scroll to position [424, 0]
click at [295, 288] on div "BB Briley Burkhalter Chick-fil-A Team Member at Cleveland (GA) FSU Add a tag In…" at bounding box center [362, 206] width 724 height 412
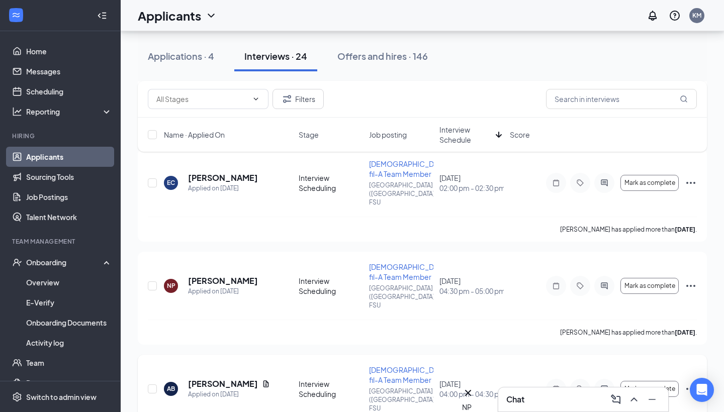
scroll to position [617, 0]
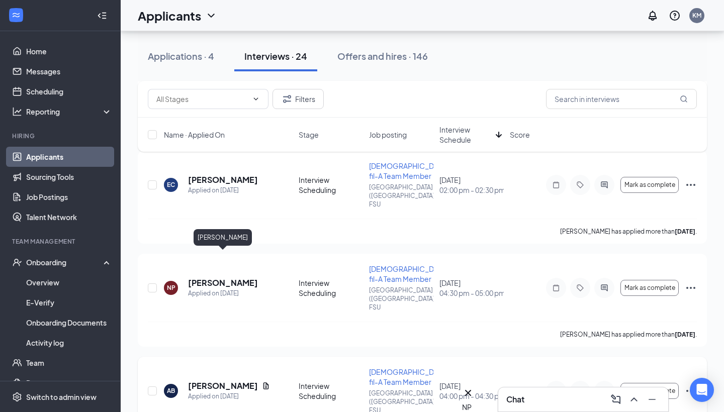
click at [232, 380] on h5 "[PERSON_NAME]" at bounding box center [223, 385] width 70 height 11
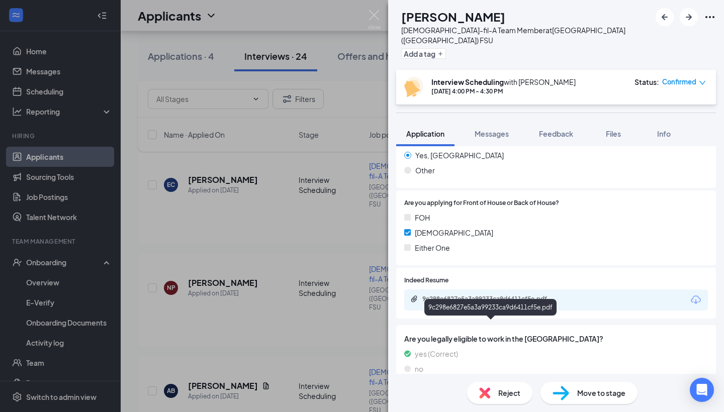
scroll to position [572, 0]
click at [462, 295] on div "9c298e6827e5a3a99233ca9d6411cf5e.pdf" at bounding box center [492, 299] width 141 height 8
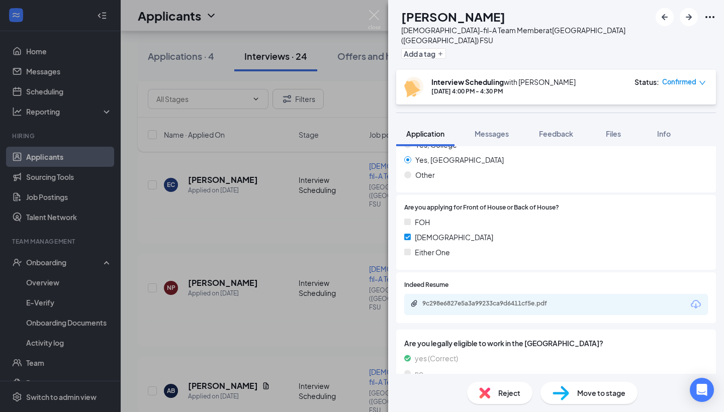
click at [291, 246] on div "AB [PERSON_NAME][DEMOGRAPHIC_DATA]-fil-A Team Member at [GEOGRAPHIC_DATA] ([GEO…" at bounding box center [362, 206] width 724 height 412
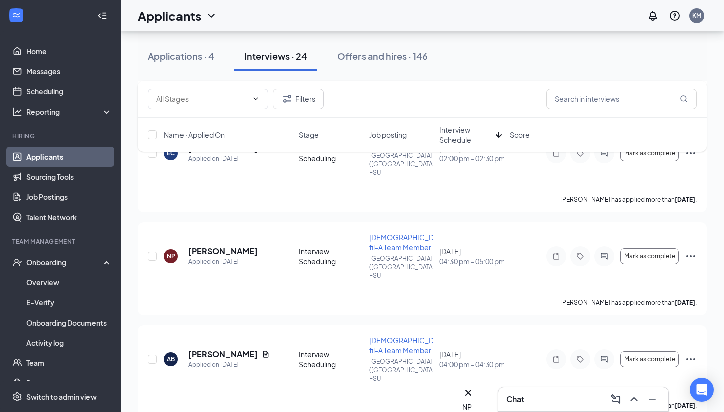
scroll to position [649, 0]
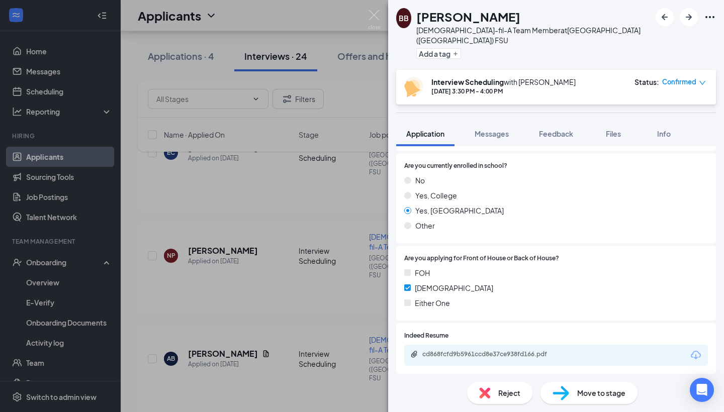
scroll to position [521, 0]
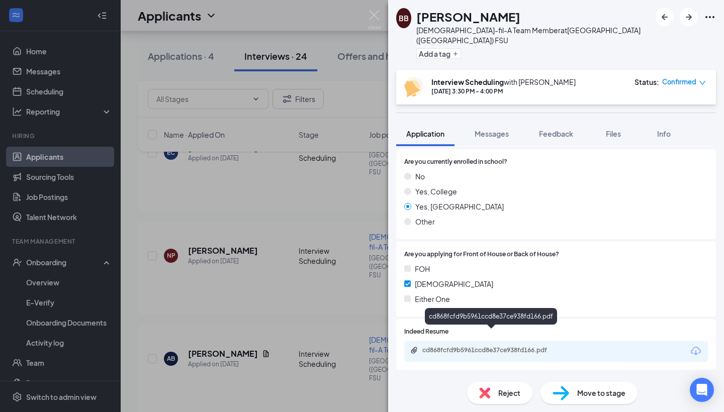
click at [480, 346] on div "cd868fcfd9b5961ccd8e37ce938fd166.pdf" at bounding box center [492, 350] width 141 height 8
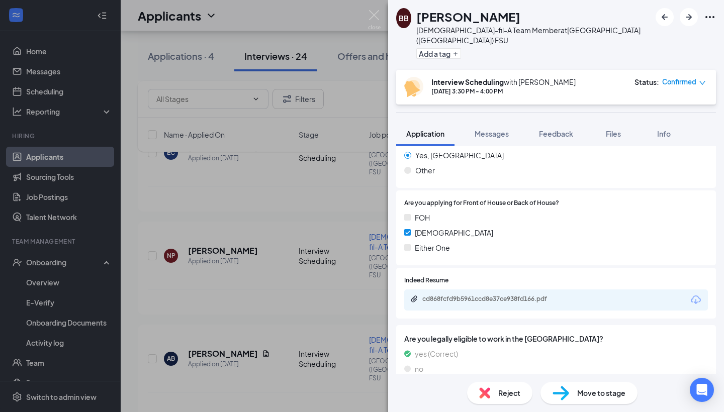
scroll to position [572, 0]
click at [219, 172] on div "BB Briley Burkhalter Chick-fil-A Team Member at Cleveland (GA) FSU Add a tag In…" at bounding box center [362, 206] width 724 height 412
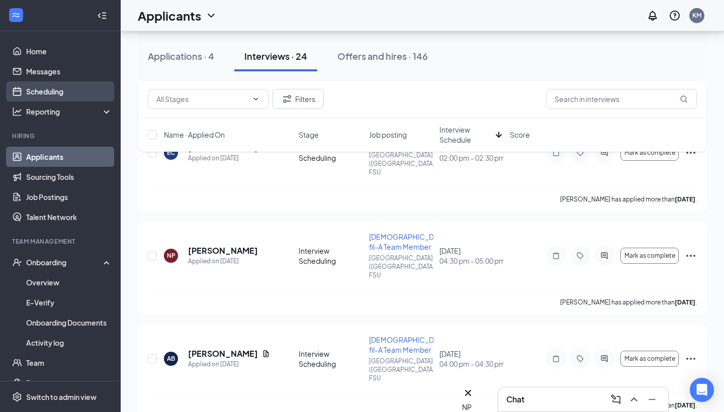
click at [103, 95] on link "Scheduling" at bounding box center [69, 91] width 86 height 20
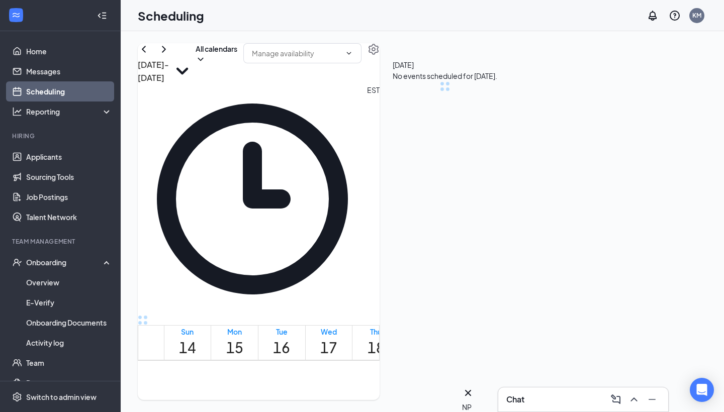
scroll to position [494, 0]
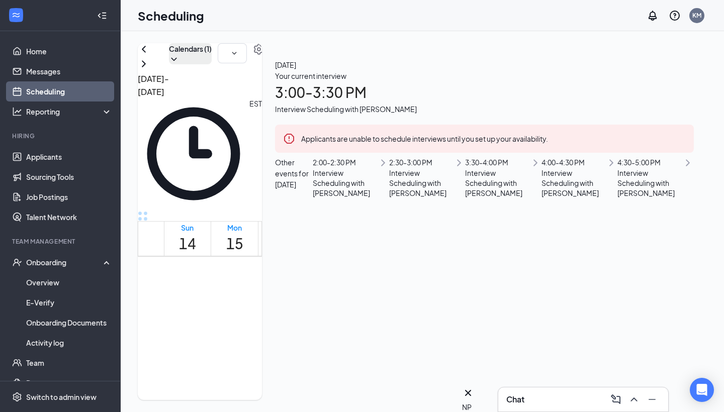
click at [212, 64] on button "Calendars (1)" at bounding box center [190, 53] width 43 height 21
click at [358, 26] on div "Scheduling KM" at bounding box center [422, 15] width 603 height 31
click at [65, 68] on link "Messages" at bounding box center [69, 71] width 86 height 20
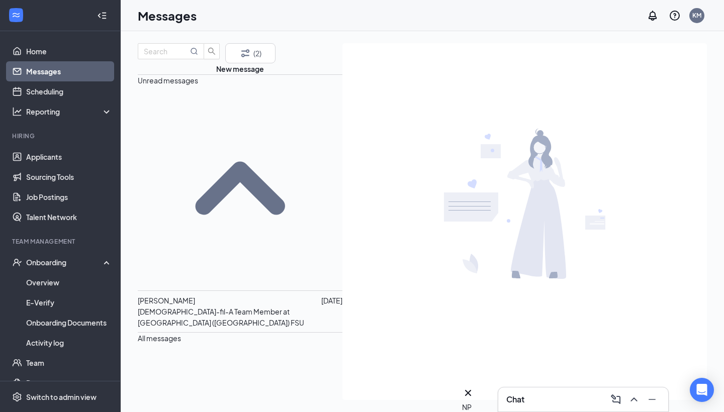
click at [185, 306] on p "Chick-fil-A Team Member at Cleveland (GA) FSU" at bounding box center [240, 317] width 205 height 22
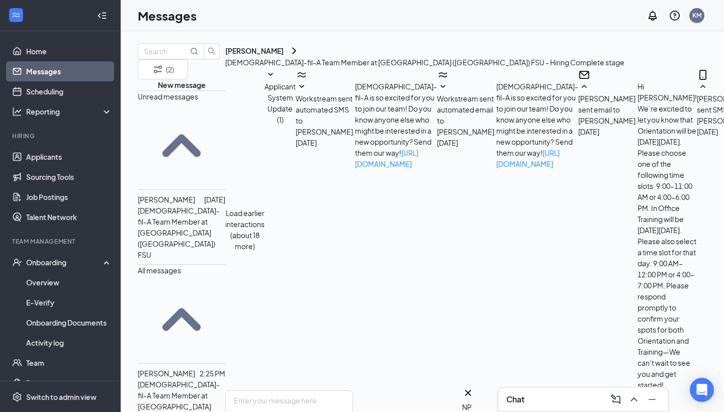
scroll to position [544, 0]
click at [61, 53] on link "Home" at bounding box center [69, 51] width 86 height 20
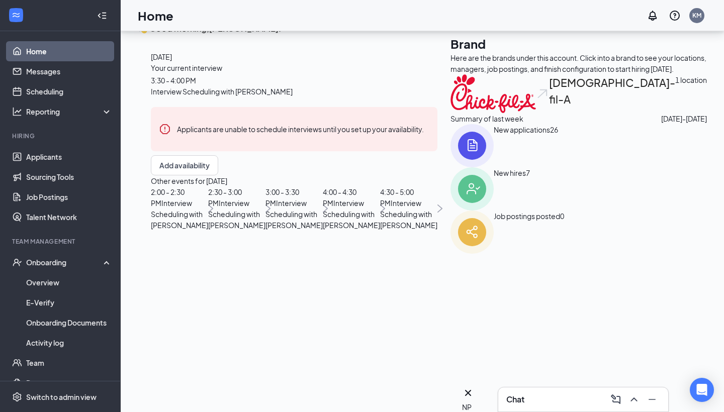
scroll to position [78, 0]
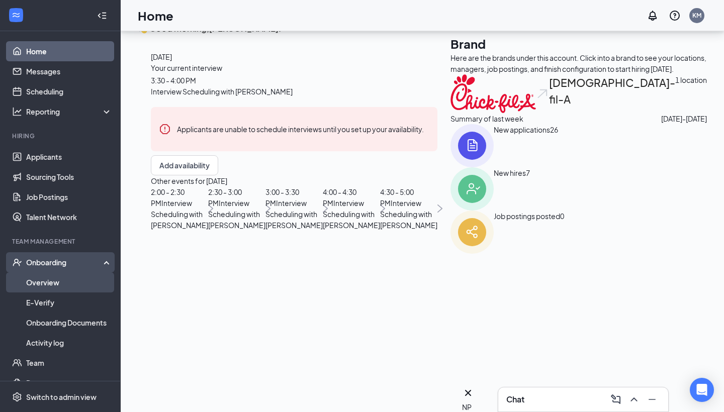
click at [53, 276] on link "Overview" at bounding box center [69, 282] width 86 height 20
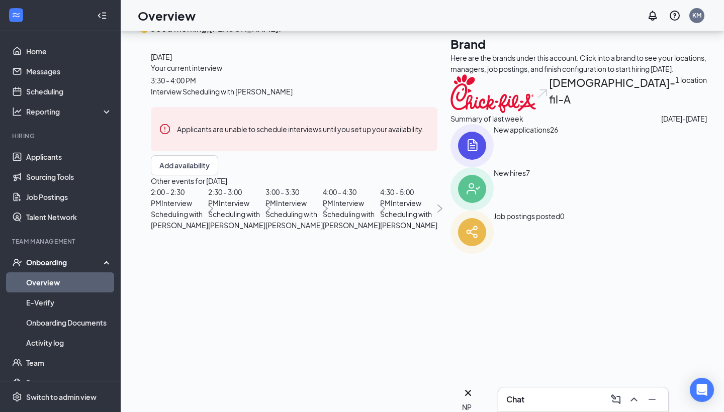
scroll to position [45, 0]
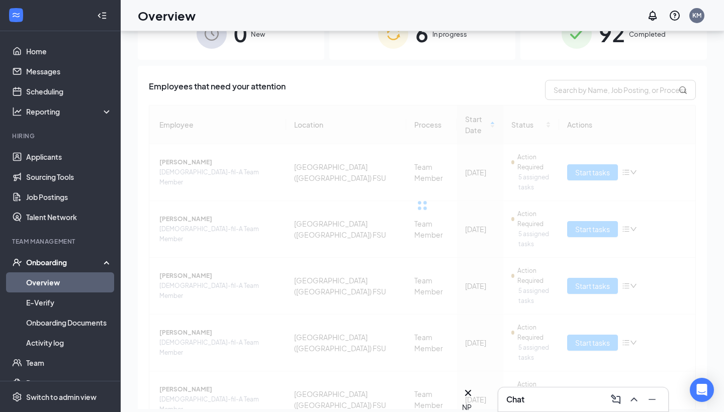
scroll to position [33, 0]
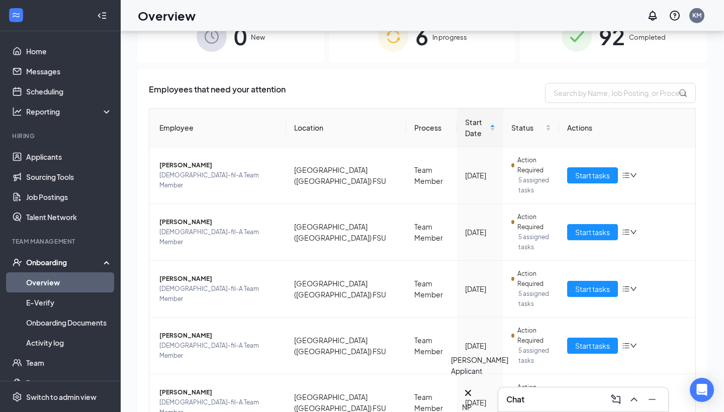
click at [468, 401] on div "NP" at bounding box center [468, 406] width 12 height 11
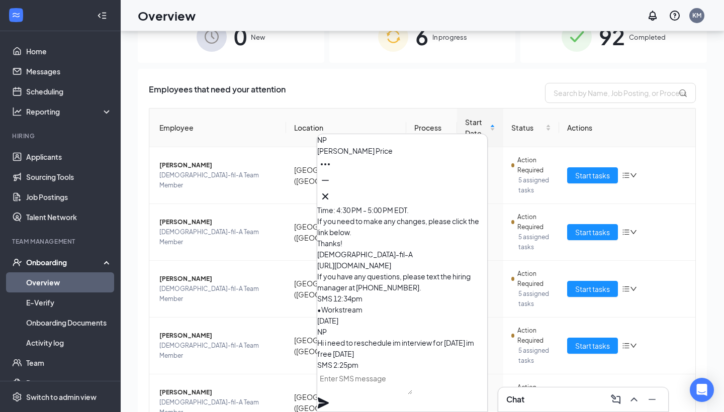
click at [406, 392] on textarea at bounding box center [364, 382] width 95 height 24
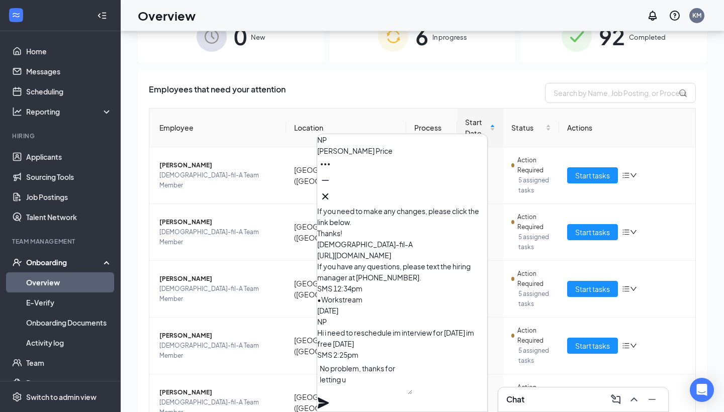
scroll to position [1, 0]
type textarea "No problem, thanks for letting us know!"
click at [329, 397] on icon "Plane" at bounding box center [323, 403] width 12 height 12
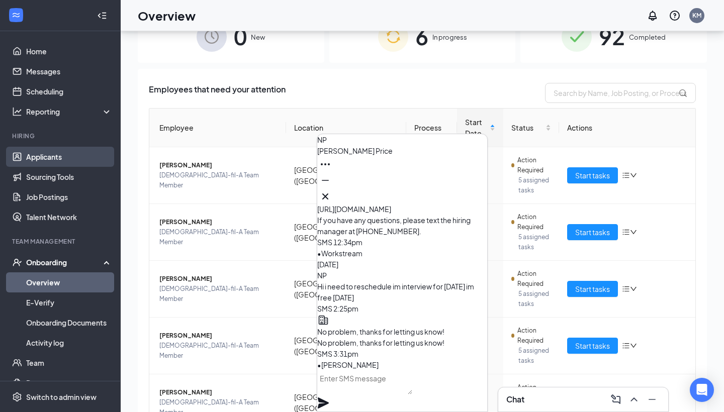
click at [93, 153] on link "Applicants" at bounding box center [69, 157] width 86 height 20
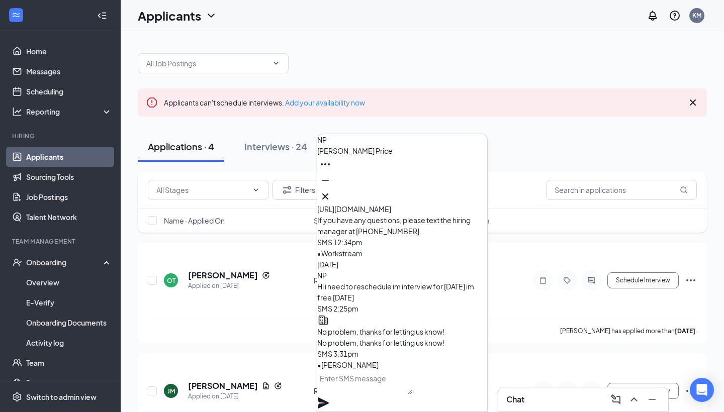
click at [450, 126] on div "Applications · 4 Interviews · 24 Offers and hires · 146" at bounding box center [422, 147] width 569 height 50
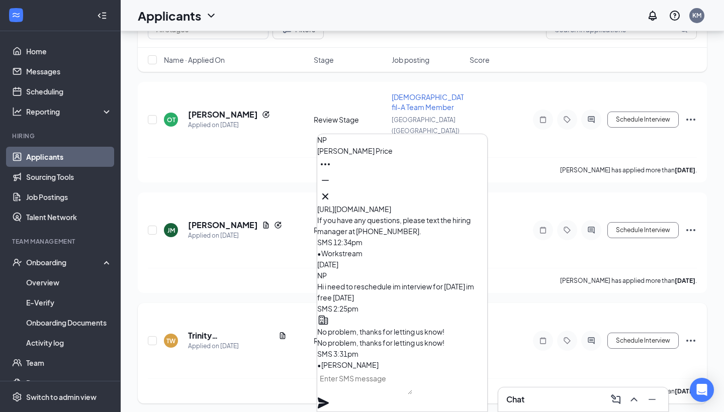
scroll to position [186, 0]
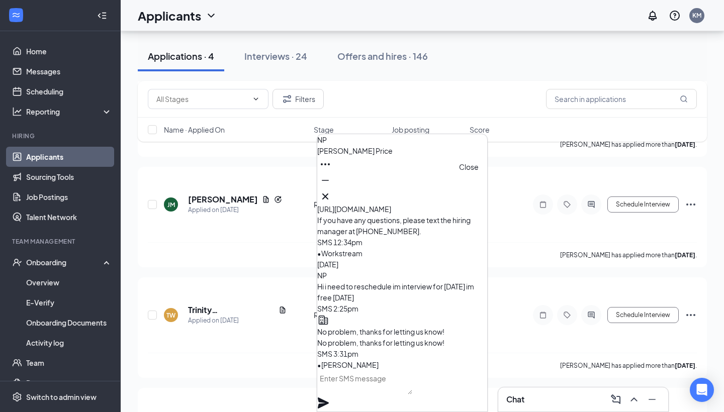
click at [331, 190] on icon "Cross" at bounding box center [325, 196] width 12 height 12
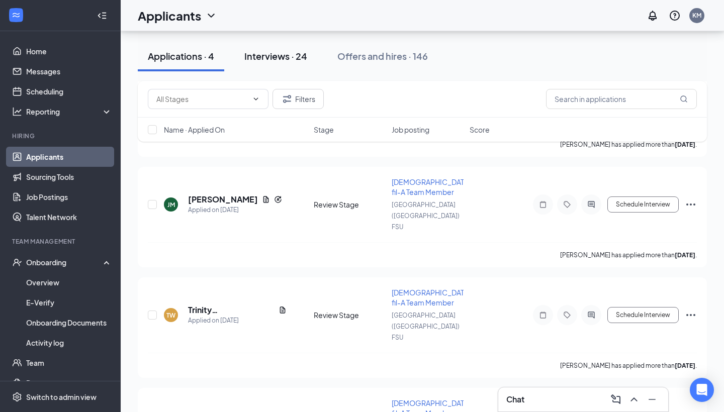
click at [301, 58] on div "Interviews · 24" at bounding box center [275, 56] width 63 height 13
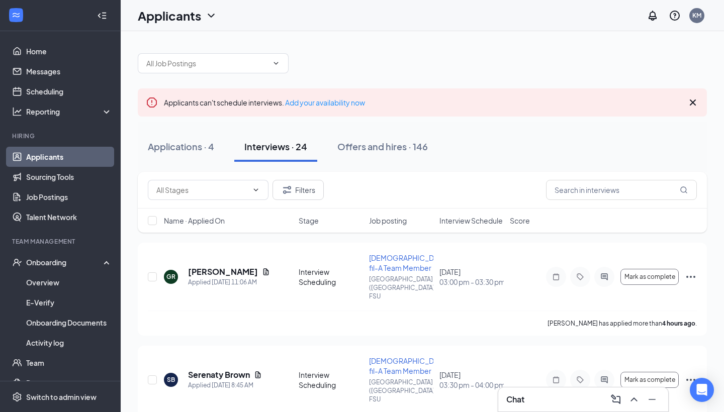
click at [463, 222] on span "Interview Schedule" at bounding box center [470, 221] width 63 height 10
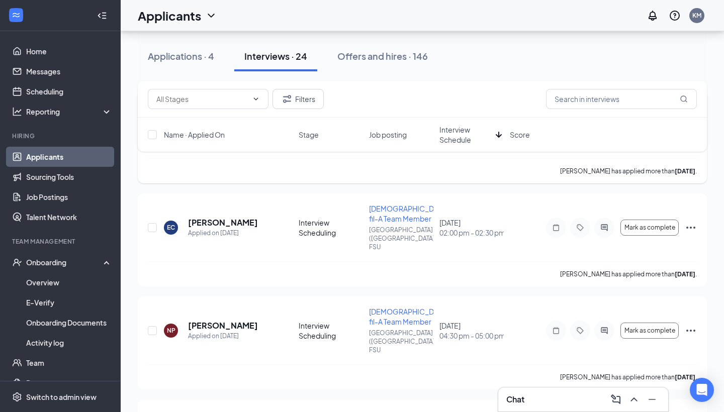
scroll to position [574, 0]
click at [213, 321] on h5 "[PERSON_NAME]" at bounding box center [223, 326] width 70 height 11
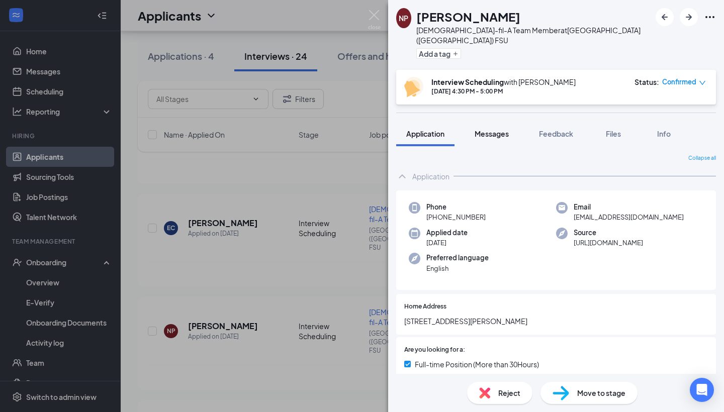
click at [503, 129] on span "Messages" at bounding box center [491, 133] width 34 height 9
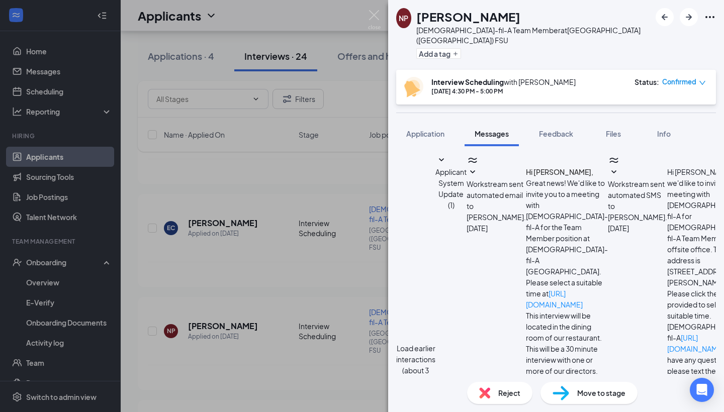
scroll to position [455, 0]
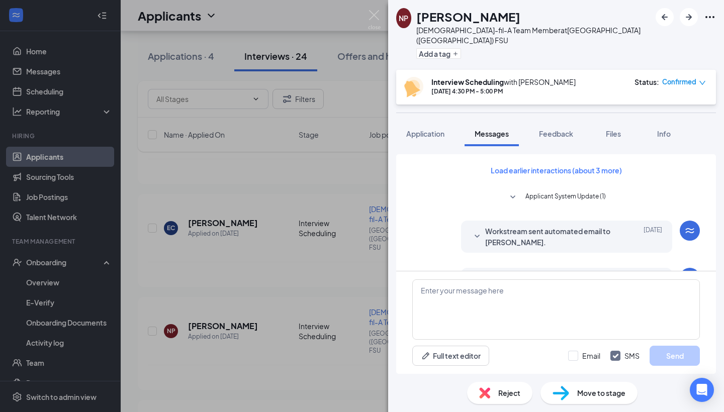
scroll to position [455, 0]
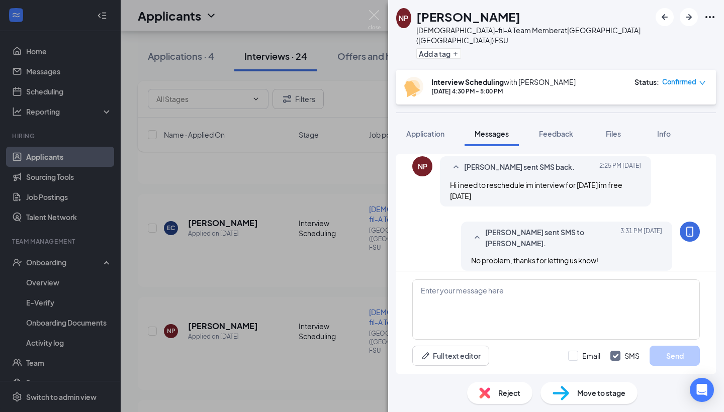
click at [679, 77] on span "Confirmed" at bounding box center [679, 82] width 34 height 10
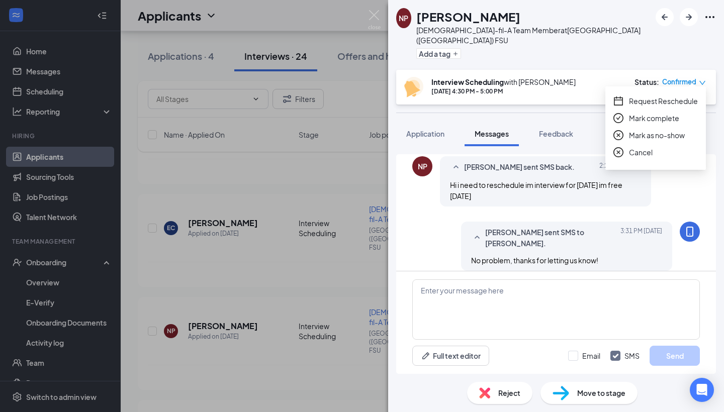
click at [666, 102] on span "Request Reschedule" at bounding box center [663, 100] width 69 height 11
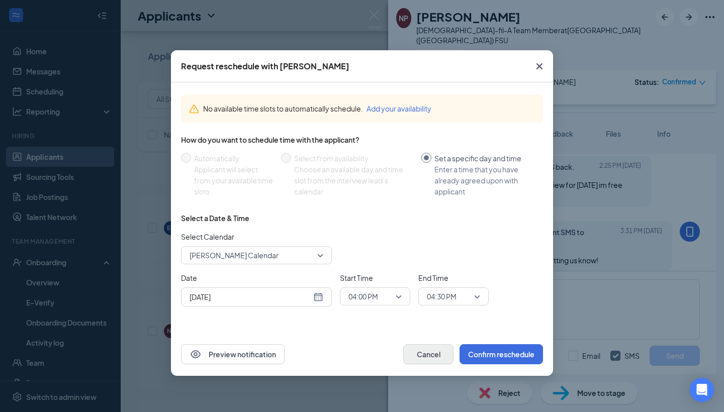
click at [424, 354] on button "Cancel" at bounding box center [428, 354] width 50 height 20
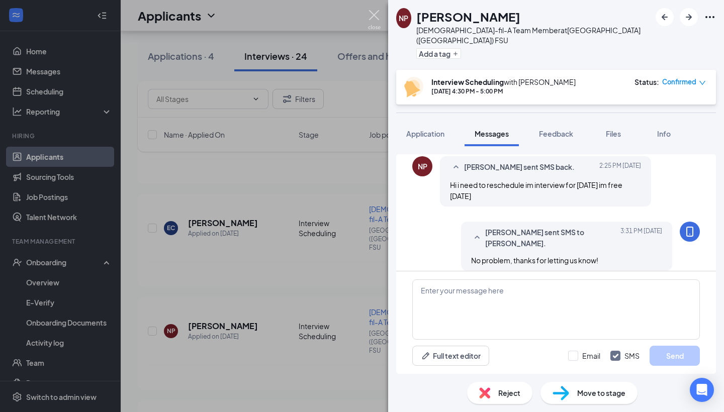
click at [379, 12] on img at bounding box center [374, 20] width 13 height 20
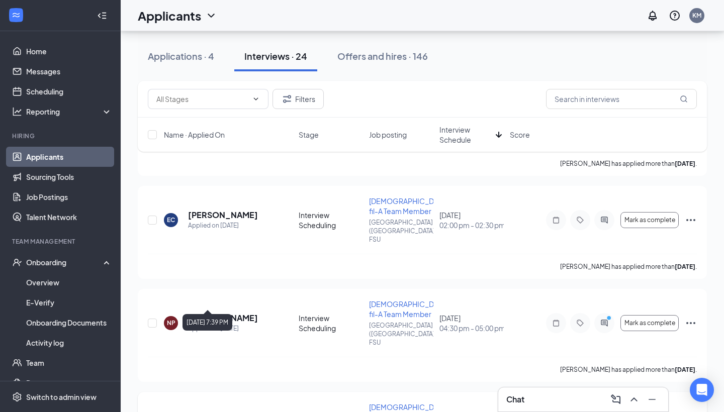
scroll to position [582, 0]
click at [229, 313] on h5 "[PERSON_NAME]" at bounding box center [223, 318] width 70 height 11
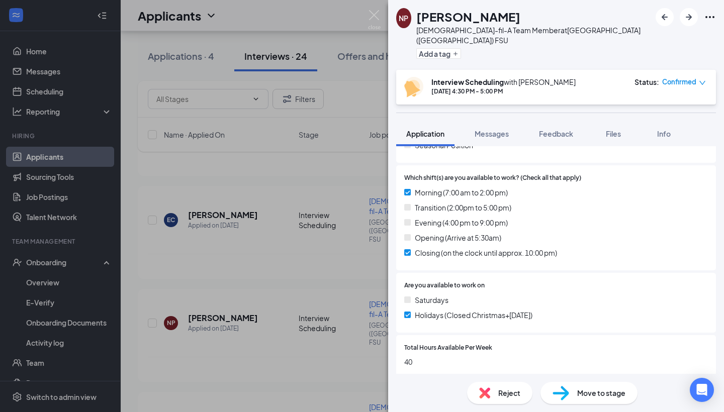
scroll to position [253, 0]
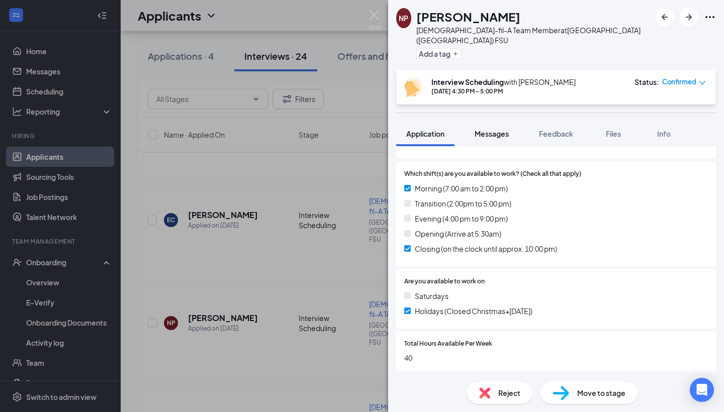
click at [511, 121] on button "Messages" at bounding box center [491, 133] width 54 height 25
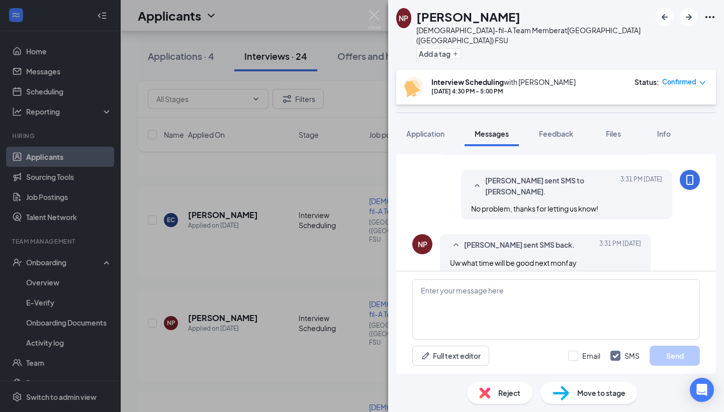
scroll to position [480, 0]
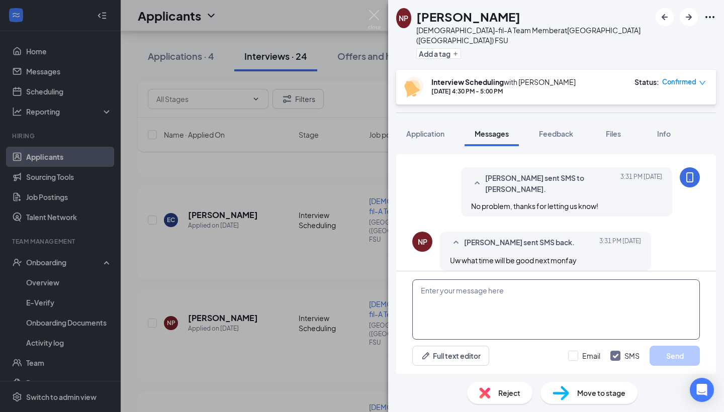
click at [479, 313] on textarea at bounding box center [555, 309] width 287 height 60
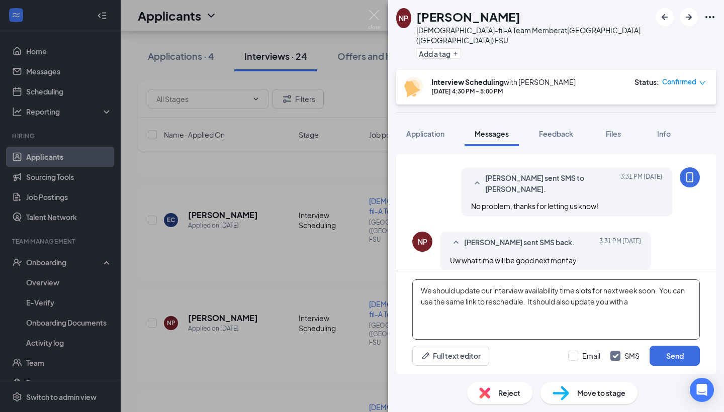
click at [598, 304] on textarea "We should update our interview availability time slots for next week soon. You …" at bounding box center [555, 309] width 287 height 60
click at [635, 302] on textarea "We should update our interview availability time slots for next week soon. You …" at bounding box center [555, 309] width 287 height 60
type textarea "We should update our interview availability time slots for next week soon. You …"
click at [677, 356] on button "Send" at bounding box center [674, 356] width 50 height 20
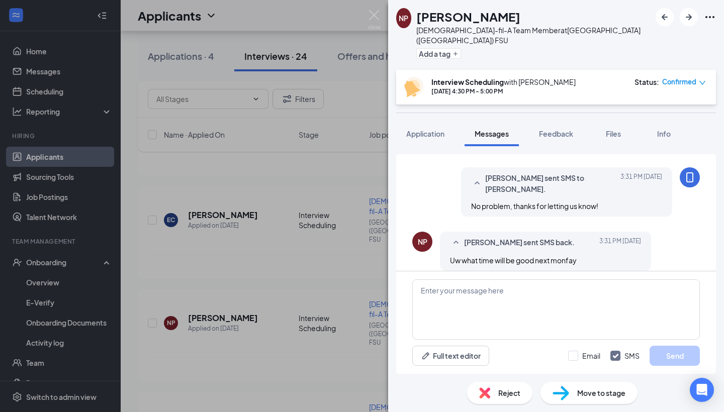
scroll to position [567, 0]
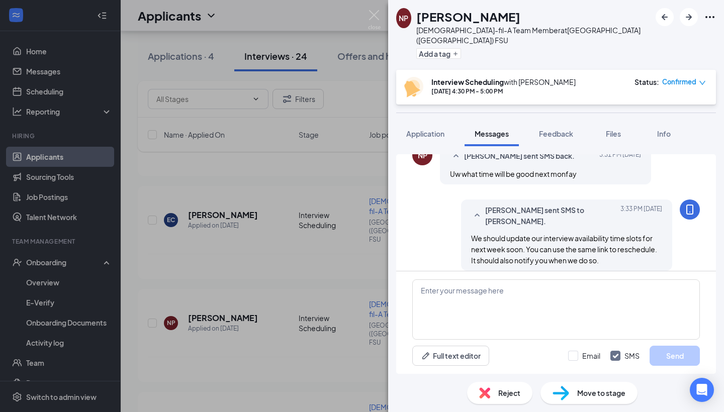
click at [245, 221] on div "NP [PERSON_NAME] [DEMOGRAPHIC_DATA]-fil-A Team Member at [GEOGRAPHIC_DATA] ([GE…" at bounding box center [362, 206] width 724 height 412
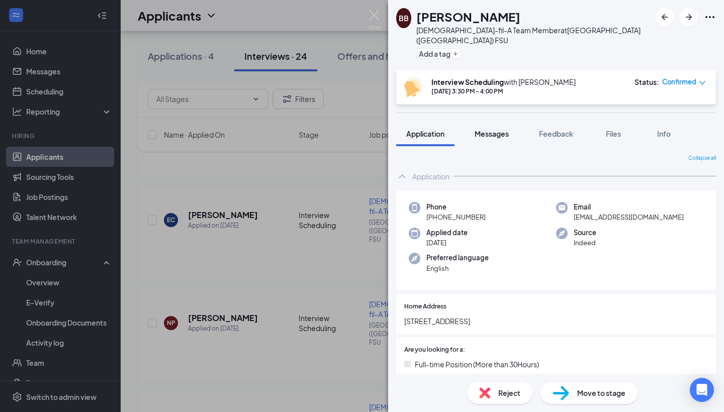
click at [497, 129] on span "Messages" at bounding box center [491, 133] width 34 height 9
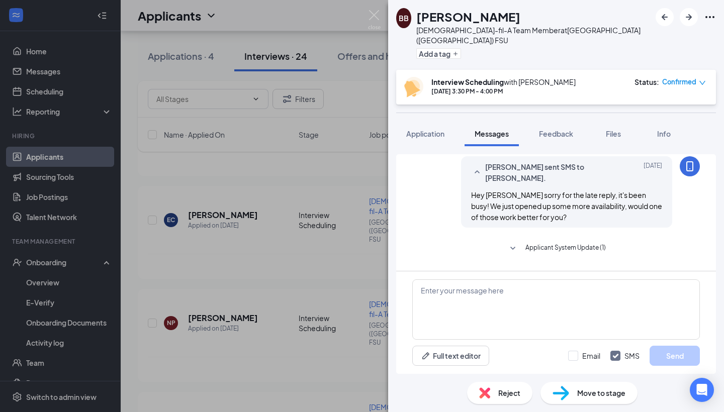
scroll to position [354, 0]
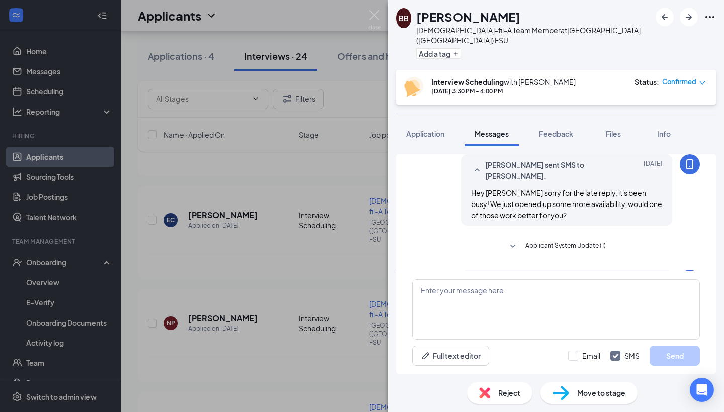
click at [347, 165] on div "[PERSON_NAME] [DEMOGRAPHIC_DATA]-fil-A Team Member at [GEOGRAPHIC_DATA] ([GEOGR…" at bounding box center [362, 206] width 724 height 412
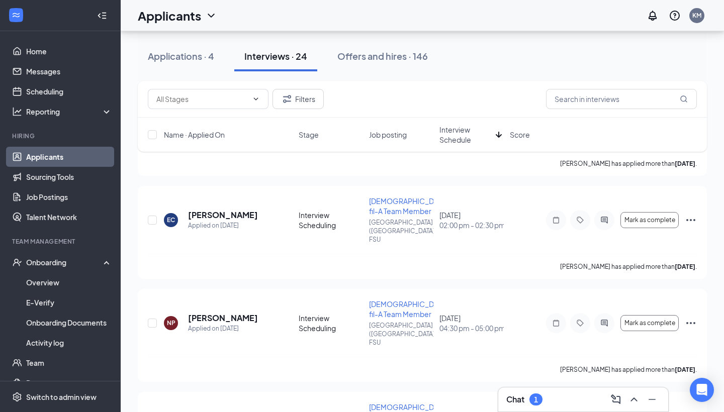
click at [547, 403] on div "Chat 1" at bounding box center [583, 399] width 154 height 16
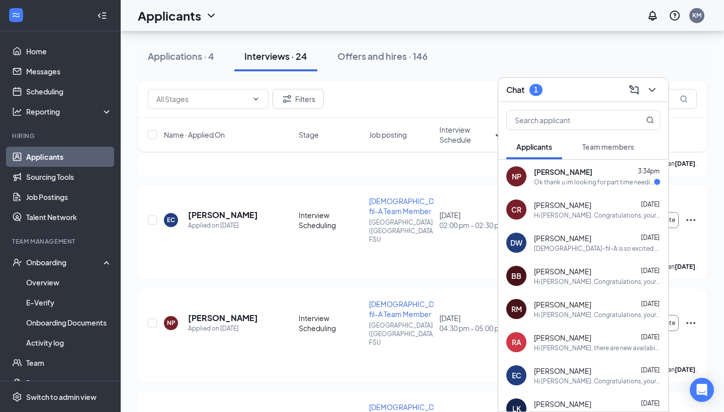
click at [588, 176] on div "[PERSON_NAME] 3:34pm" at bounding box center [597, 172] width 126 height 10
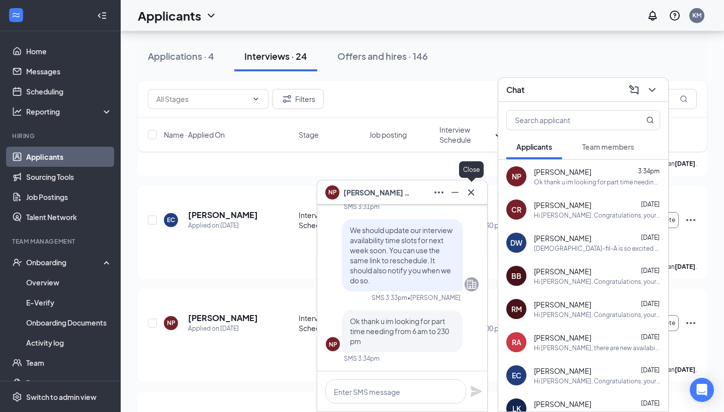
click at [474, 187] on icon "Cross" at bounding box center [471, 192] width 12 height 12
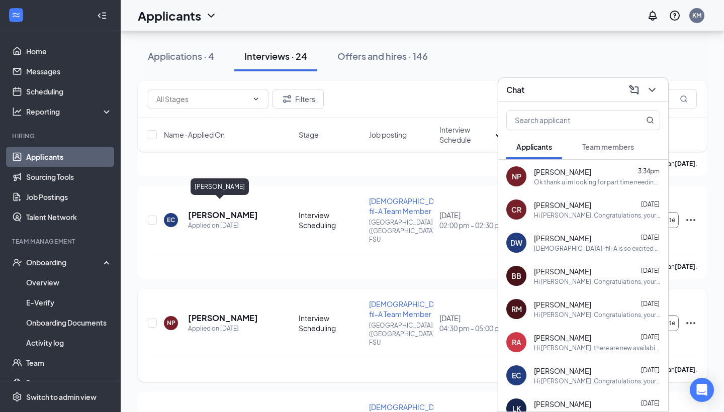
click at [212, 313] on h5 "[PERSON_NAME]" at bounding box center [223, 318] width 70 height 11
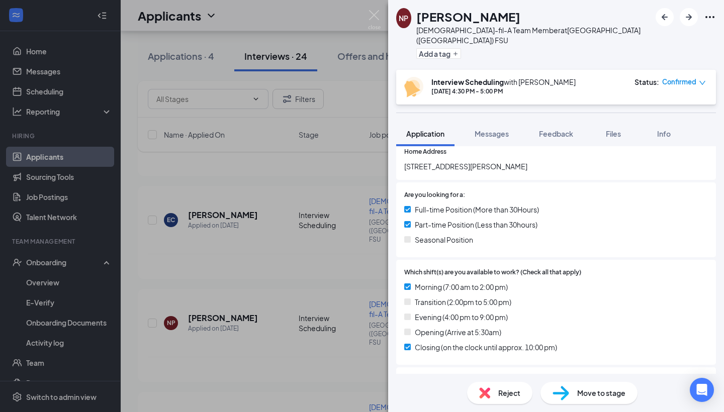
scroll to position [165, 0]
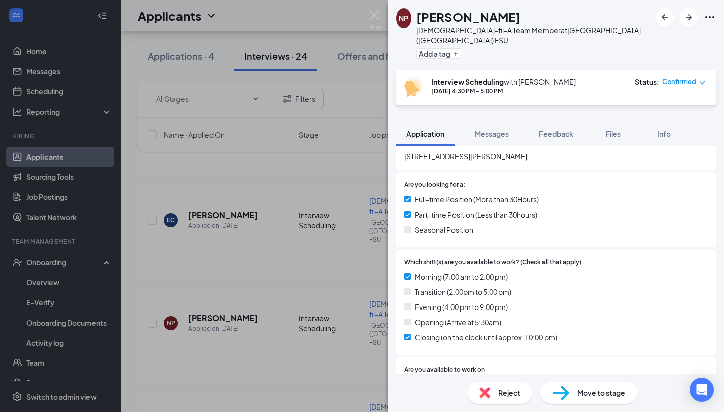
click at [357, 86] on div "NP [PERSON_NAME] [DEMOGRAPHIC_DATA]-fil-A Team Member at [GEOGRAPHIC_DATA] ([GE…" at bounding box center [362, 206] width 724 height 412
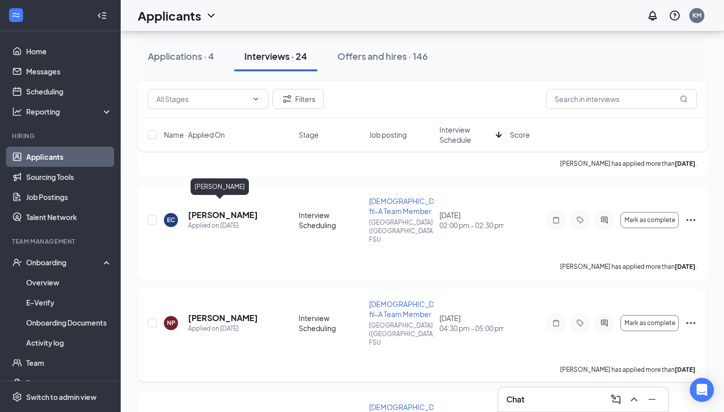
click at [199, 313] on h5 "[PERSON_NAME]" at bounding box center [223, 318] width 70 height 11
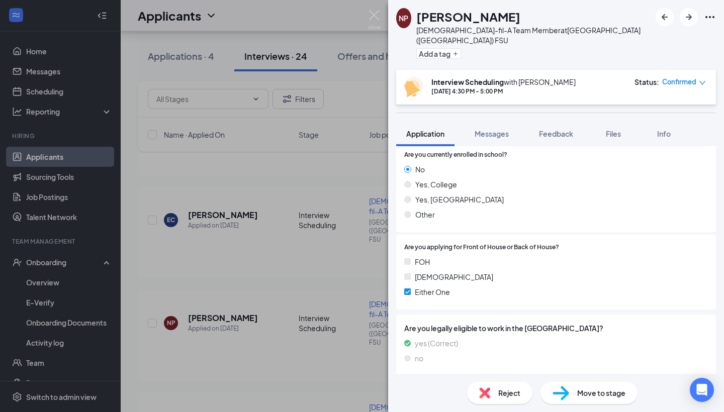
scroll to position [528, 0]
click at [286, 178] on div "NP [PERSON_NAME] [DEMOGRAPHIC_DATA]-fil-A Team Member at [GEOGRAPHIC_DATA] ([GE…" at bounding box center [362, 206] width 724 height 412
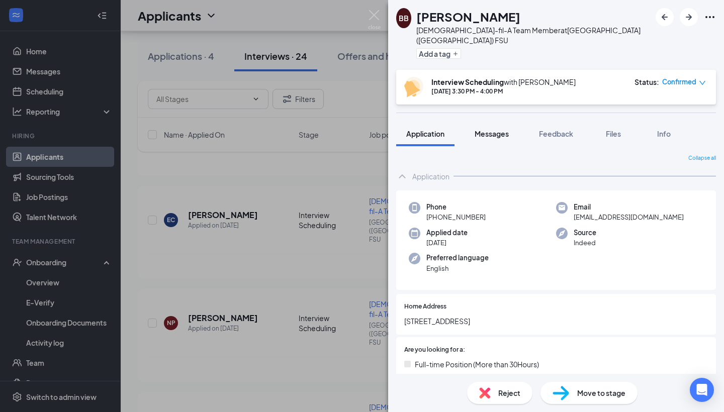
click at [500, 121] on button "Messages" at bounding box center [491, 133] width 54 height 25
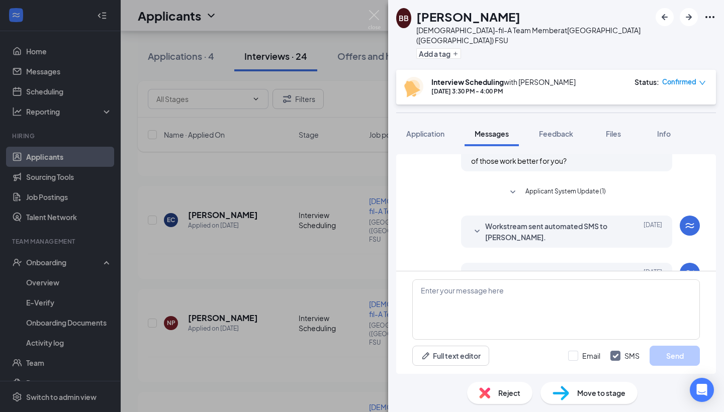
scroll to position [432, 0]
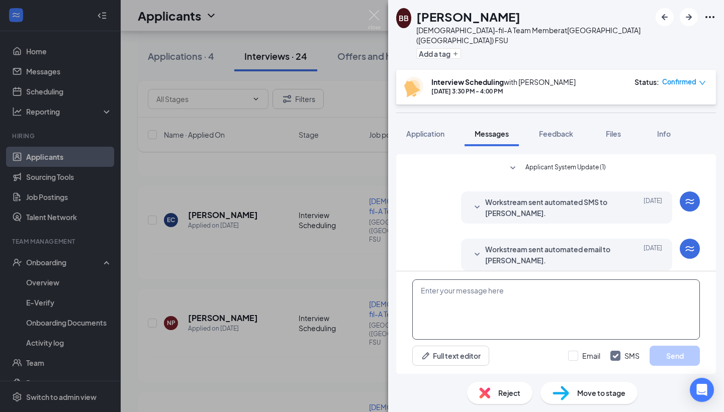
click at [492, 318] on textarea at bounding box center [555, 309] width 287 height 60
type textarea "S"
click at [509, 288] on textarea "Hey [PERSON_NAME] are you able to make your 3:30pm interview?" at bounding box center [555, 309] width 287 height 60
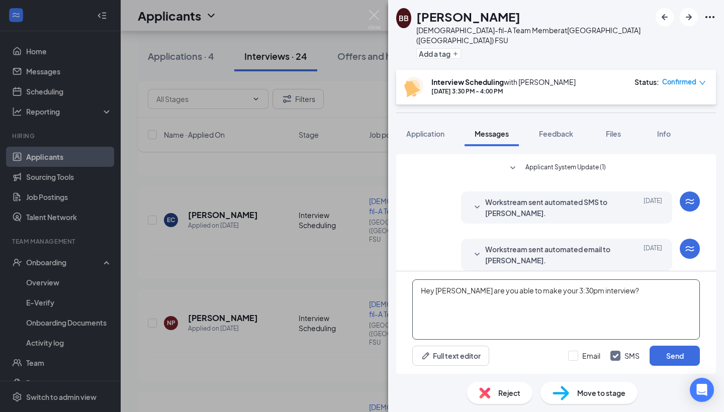
type textarea "Hey [PERSON_NAME] are you able to make your 3:30pm interview?"
click at [343, 334] on div "[PERSON_NAME] [DEMOGRAPHIC_DATA]-fil-A Team Member at [GEOGRAPHIC_DATA] ([GEOGR…" at bounding box center [362, 206] width 724 height 412
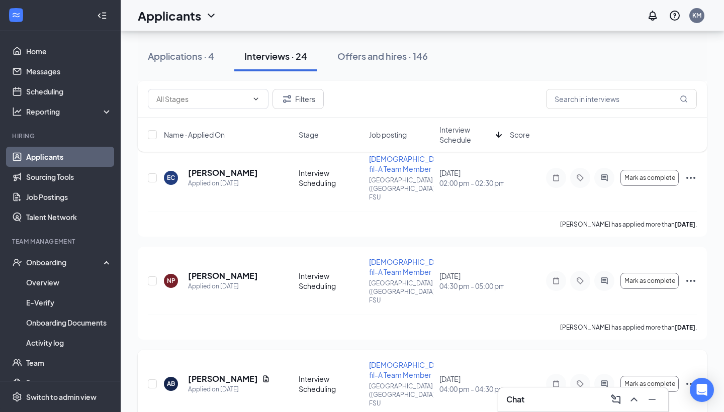
scroll to position [626, 0]
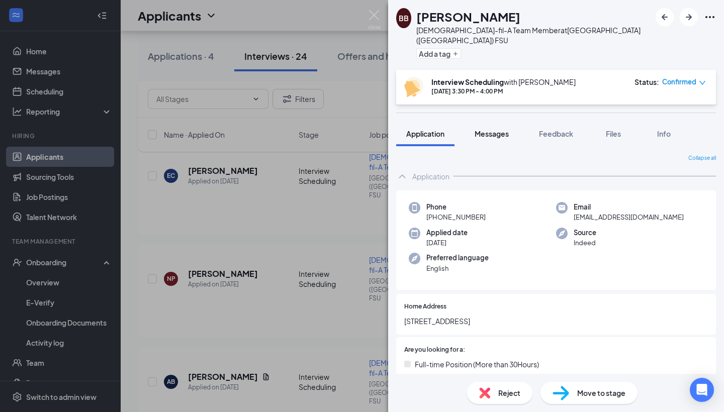
click at [492, 129] on span "Messages" at bounding box center [491, 133] width 34 height 9
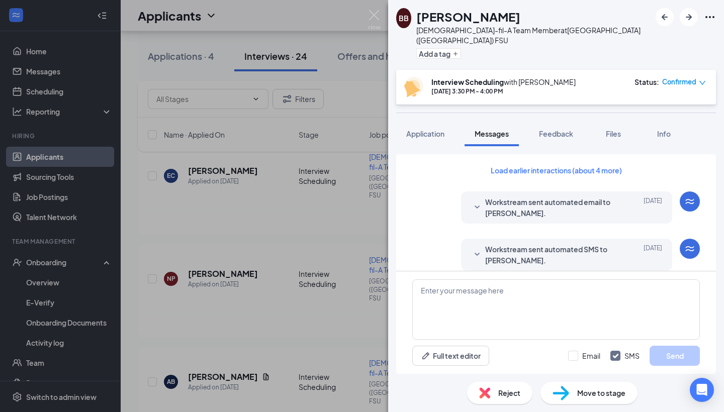
scroll to position [432, 0]
click at [497, 304] on textarea at bounding box center [555, 309] width 287 height 60
paste textarea "Hey [PERSON_NAME] are you able to make your 3:30pm interview?"
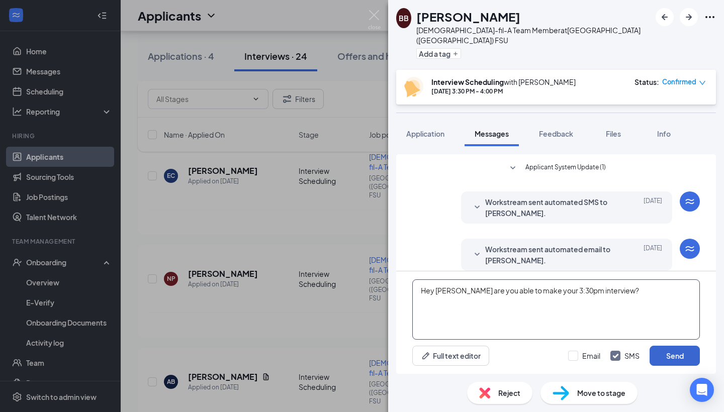
type textarea "Hey [PERSON_NAME] are you able to make your 3:30pm interview?"
click at [668, 358] on button "Send" at bounding box center [674, 356] width 50 height 20
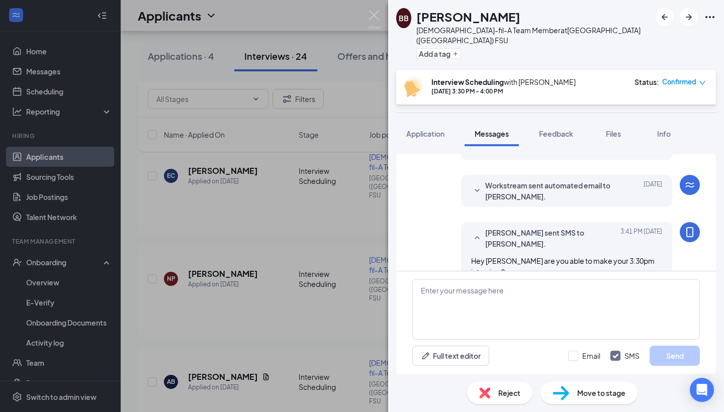
scroll to position [496, 0]
click at [337, 217] on div "[PERSON_NAME] [DEMOGRAPHIC_DATA]-fil-A Team Member at [GEOGRAPHIC_DATA] ([GEOGR…" at bounding box center [362, 206] width 724 height 412
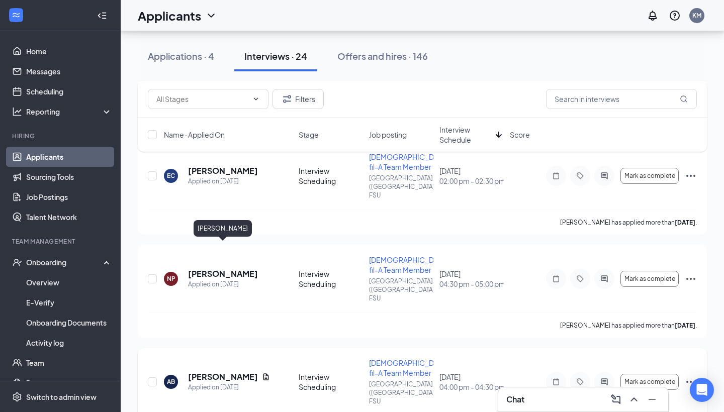
click at [231, 371] on h5 "[PERSON_NAME]" at bounding box center [223, 376] width 70 height 11
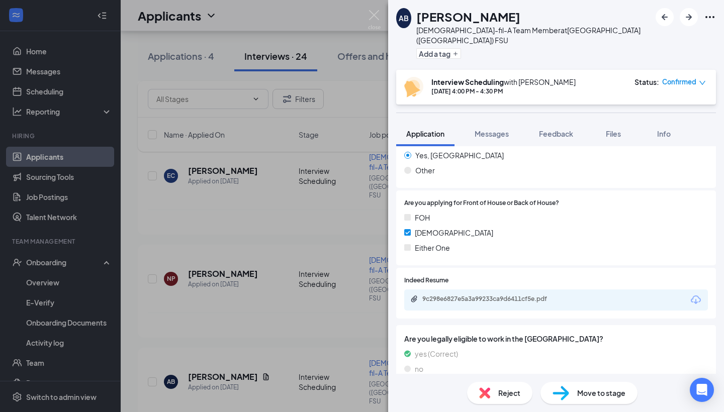
scroll to position [572, 0]
click at [500, 295] on div "9c298e6827e5a3a99233ca9d6411cf5e.pdf" at bounding box center [492, 299] width 141 height 8
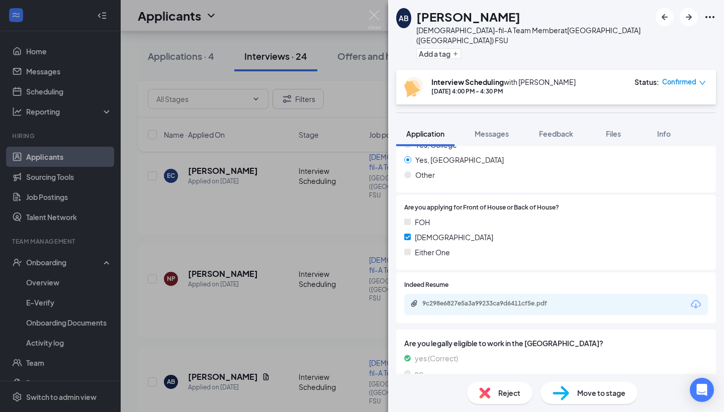
click at [351, 198] on div "AB [PERSON_NAME][DEMOGRAPHIC_DATA]-fil-A Team Member at [GEOGRAPHIC_DATA] ([GEO…" at bounding box center [362, 206] width 724 height 412
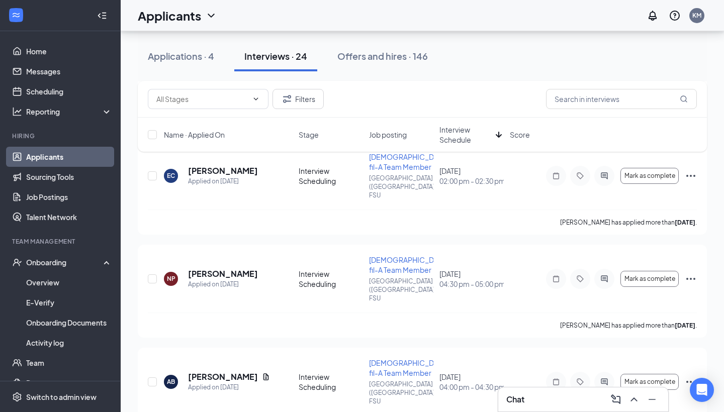
click at [527, 409] on div "Chat" at bounding box center [583, 399] width 170 height 24
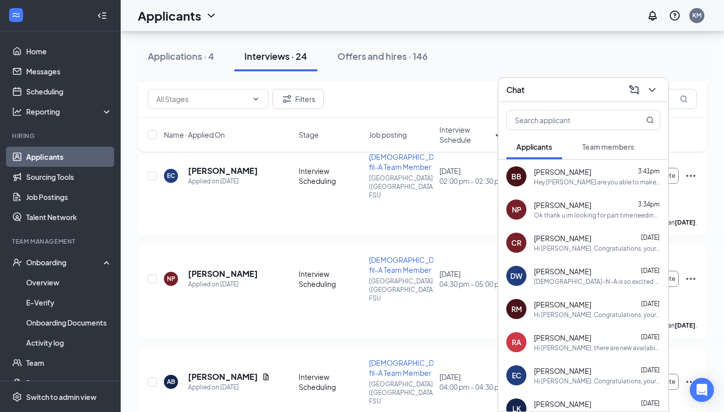
click at [545, 182] on div "Hey [PERSON_NAME] are you able to make your 3:30pm interview?" at bounding box center [597, 182] width 126 height 9
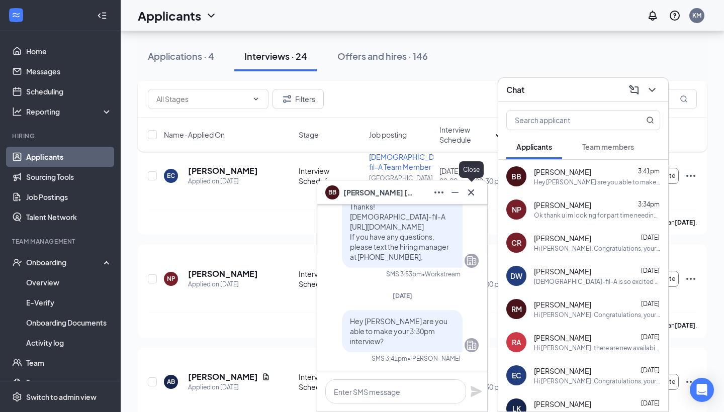
click at [473, 188] on icon "Cross" at bounding box center [471, 192] width 12 height 12
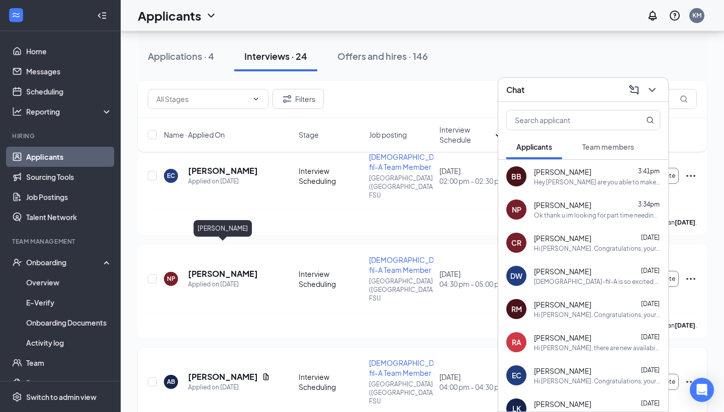
click at [235, 371] on h5 "[PERSON_NAME]" at bounding box center [223, 376] width 70 height 11
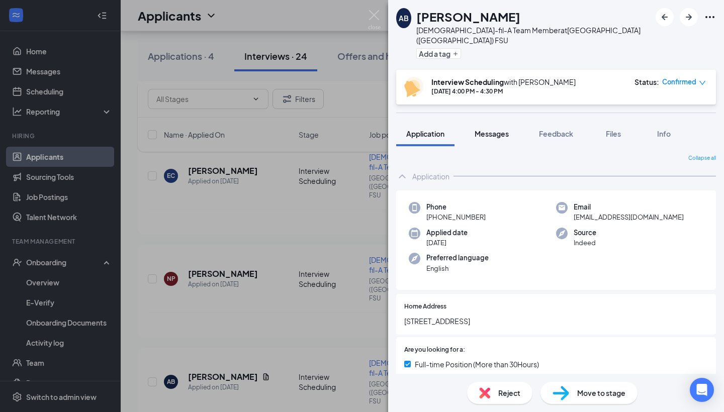
click at [505, 130] on button "Messages" at bounding box center [491, 133] width 54 height 25
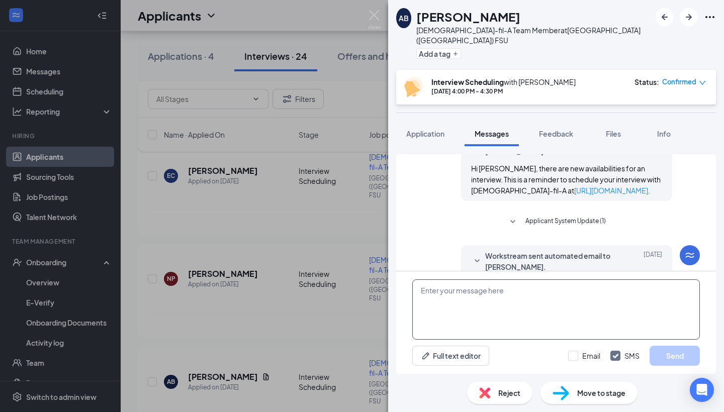
scroll to position [402, 0]
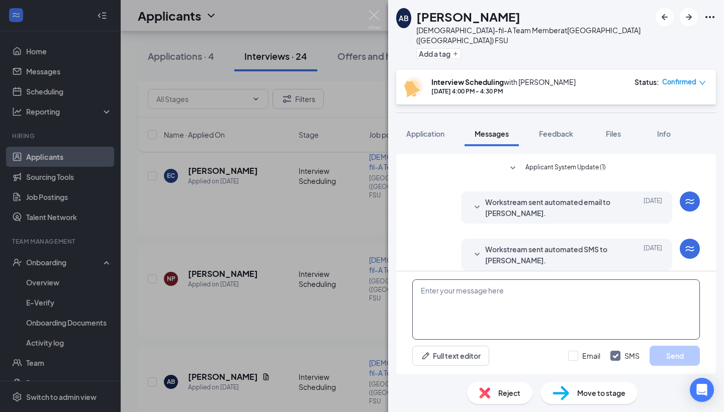
click at [467, 296] on textarea at bounding box center [555, 309] width 287 height 60
type textarea "Hi [PERSON_NAME], are you able to make your 4pm interview?"
click at [659, 350] on button "Send" at bounding box center [674, 356] width 50 height 20
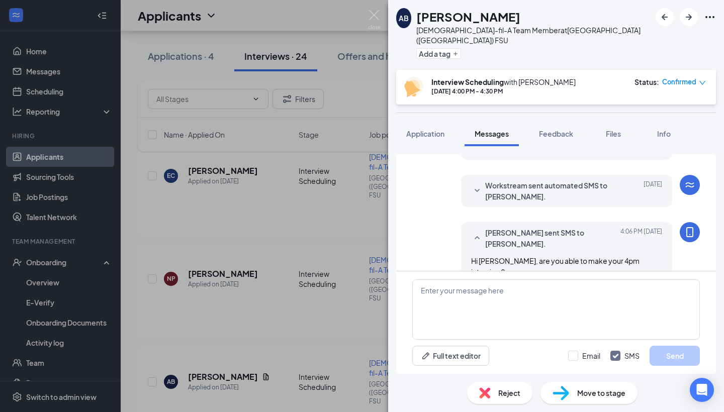
scroll to position [466, 0]
click at [375, 13] on img at bounding box center [374, 20] width 13 height 20
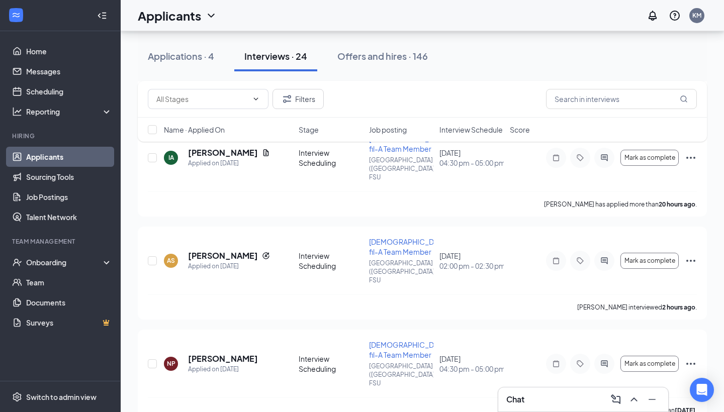
scroll to position [515, 0]
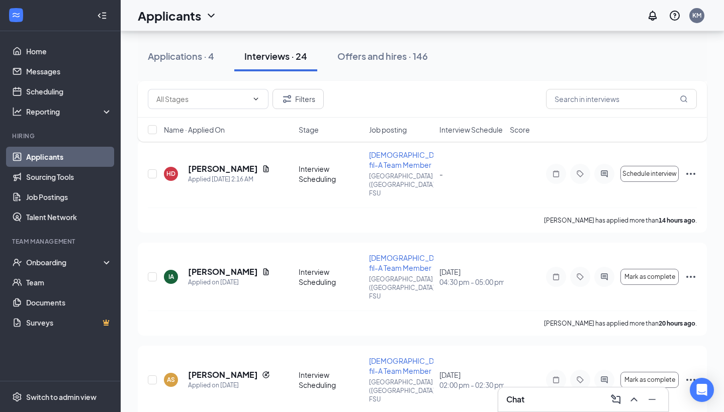
click at [531, 409] on div "Chat" at bounding box center [583, 399] width 170 height 24
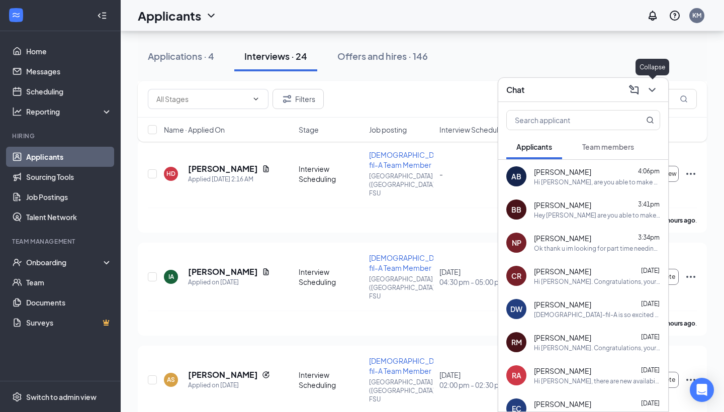
click at [656, 85] on icon "ChevronDown" at bounding box center [652, 90] width 12 height 12
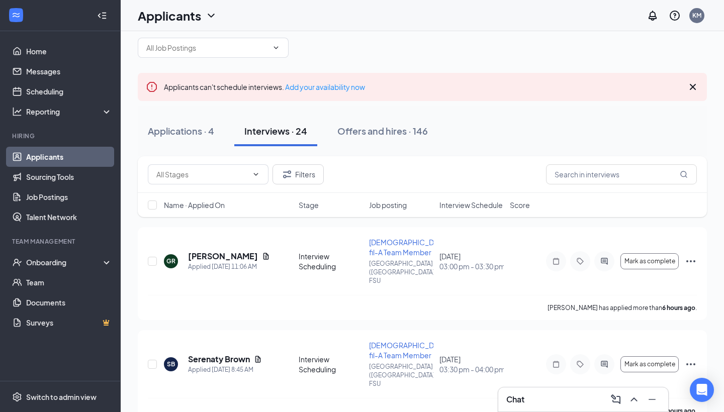
scroll to position [15, 0]
click at [67, 88] on link "Scheduling" at bounding box center [69, 91] width 86 height 20
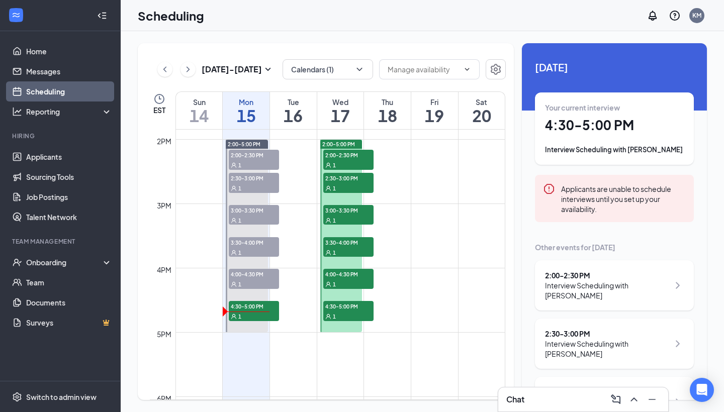
scroll to position [888, 0]
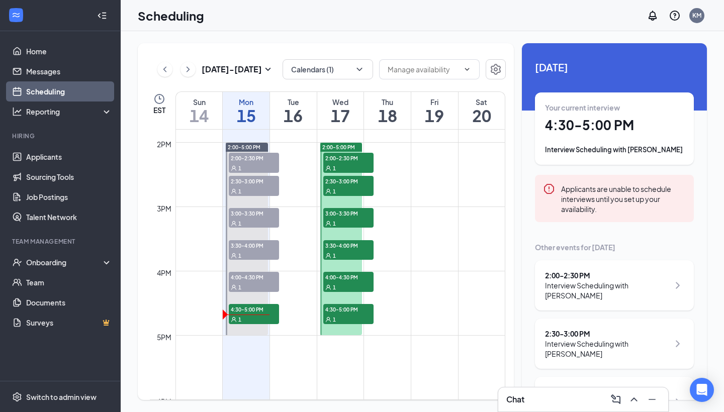
click at [356, 157] on span "2:00-2:30 PM" at bounding box center [348, 158] width 50 height 10
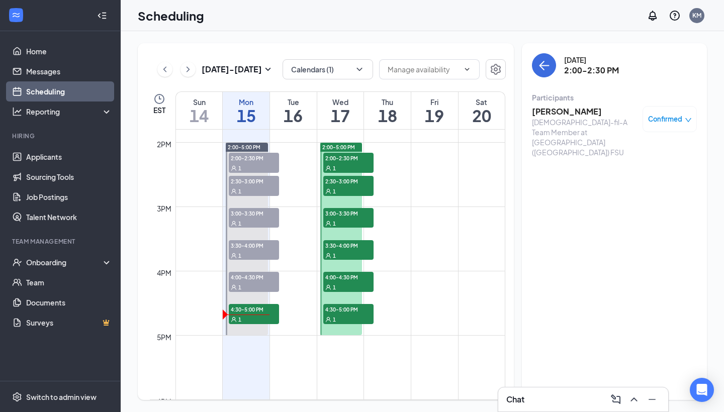
click at [349, 187] on div "1" at bounding box center [348, 191] width 50 height 10
click at [345, 216] on span "3:00-3:30 PM" at bounding box center [348, 213] width 50 height 10
click at [345, 245] on span "3:30-4:00 PM" at bounding box center [348, 245] width 50 height 10
click at [345, 277] on span "4:00-4:30 PM" at bounding box center [348, 277] width 50 height 10
click at [356, 313] on span "4:30-5:00 PM" at bounding box center [348, 309] width 50 height 10
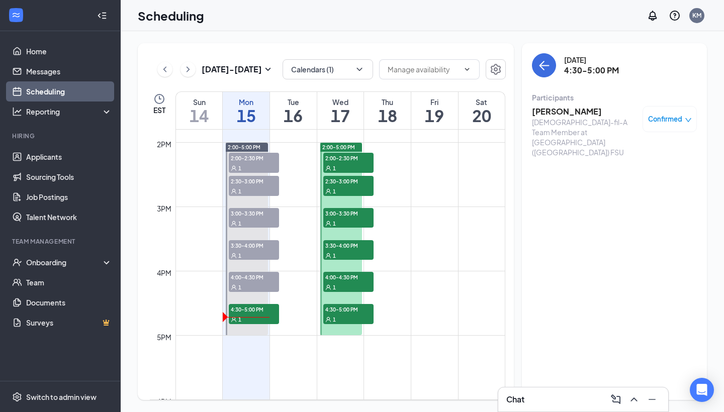
click at [351, 282] on div "1" at bounding box center [348, 287] width 50 height 10
click at [349, 251] on div "1" at bounding box center [348, 255] width 50 height 10
click at [349, 213] on span "3:00-3:30 PM" at bounding box center [348, 213] width 50 height 10
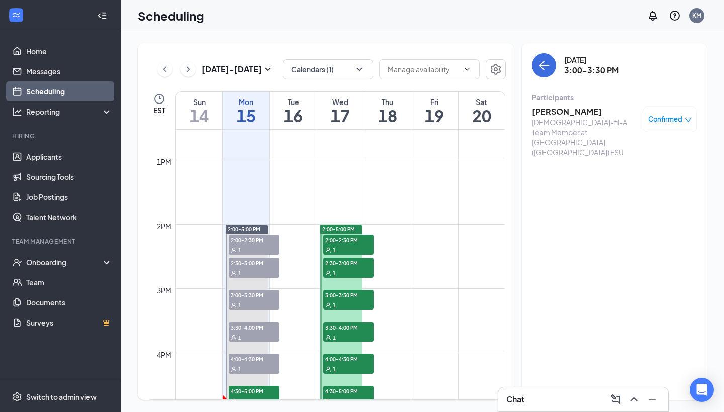
scroll to position [807, 0]
